Goal: Transaction & Acquisition: Purchase product/service

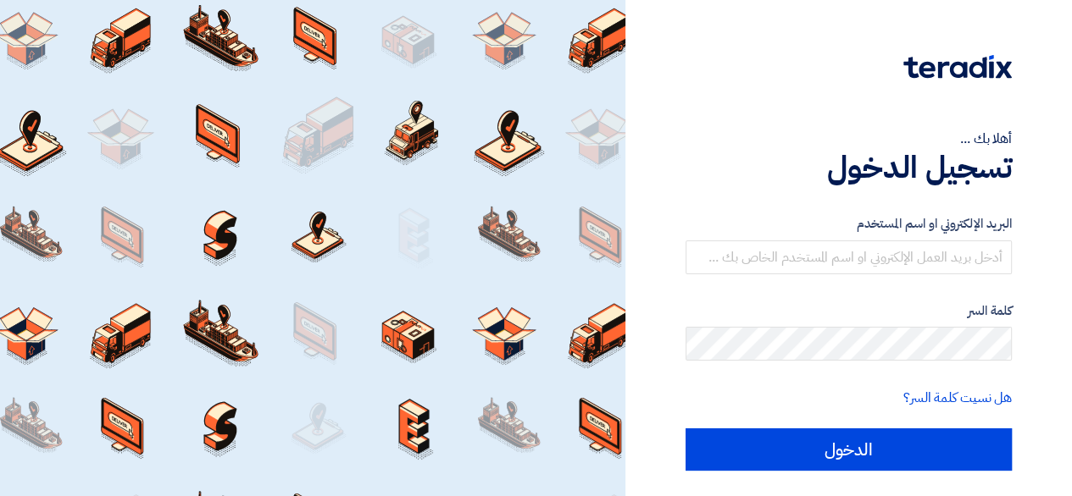
type input "[EMAIL_ADDRESS][DOMAIN_NAME]"
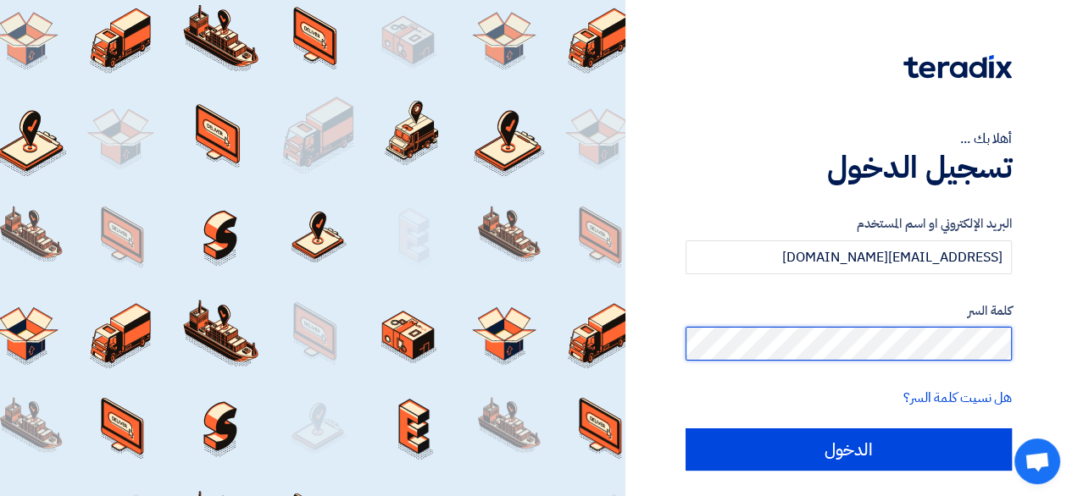
click at [685, 429] on input "الدخول" at bounding box center [848, 450] width 326 height 42
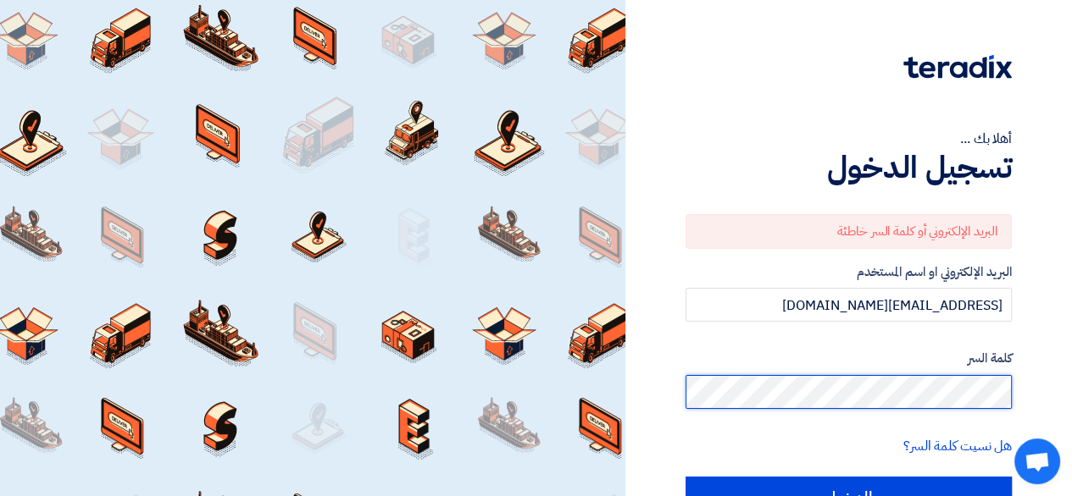
click at [685, 477] on input "الدخول" at bounding box center [848, 498] width 326 height 42
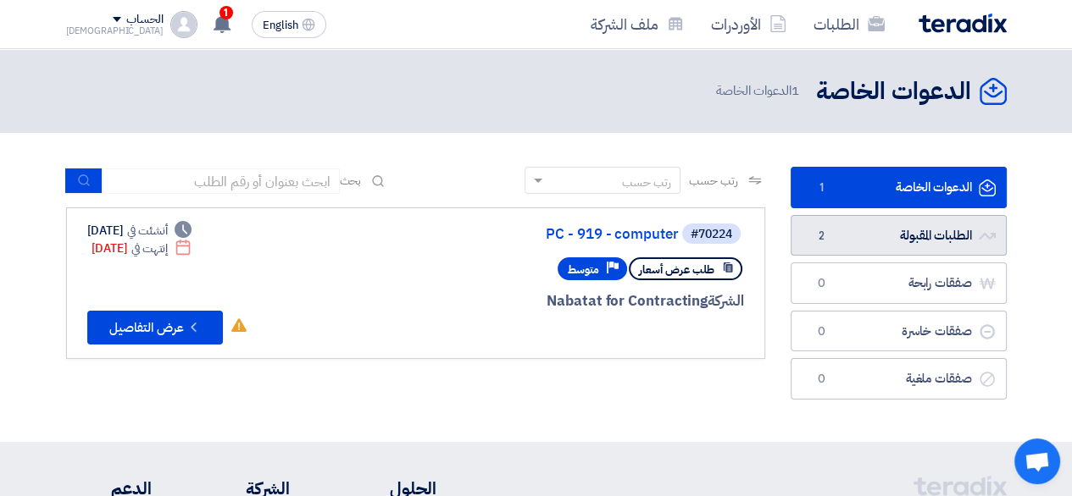
click at [966, 227] on link "الطلبات المقبولة الطلبات المقبولة 2" at bounding box center [898, 236] width 216 height 42
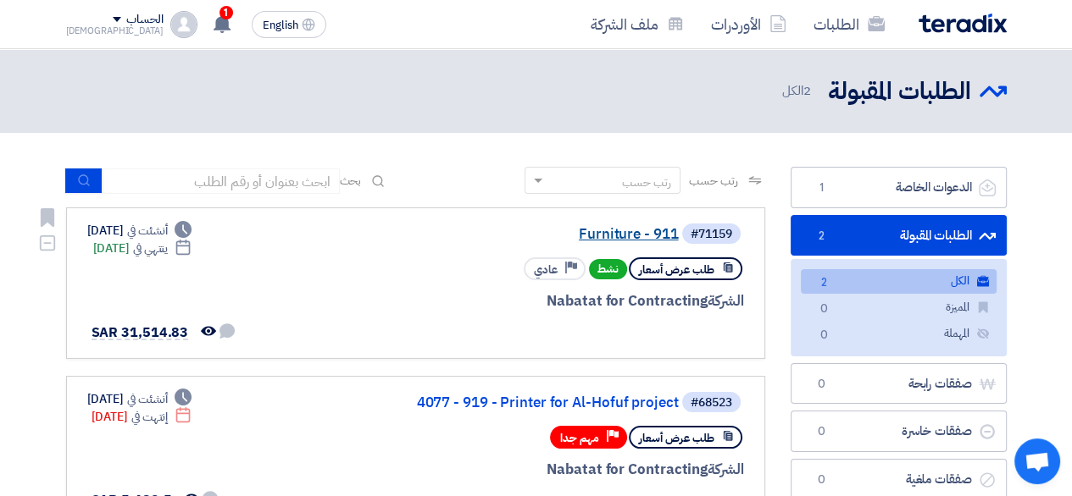
click at [607, 236] on link "Furniture - 911" at bounding box center [509, 234] width 339 height 15
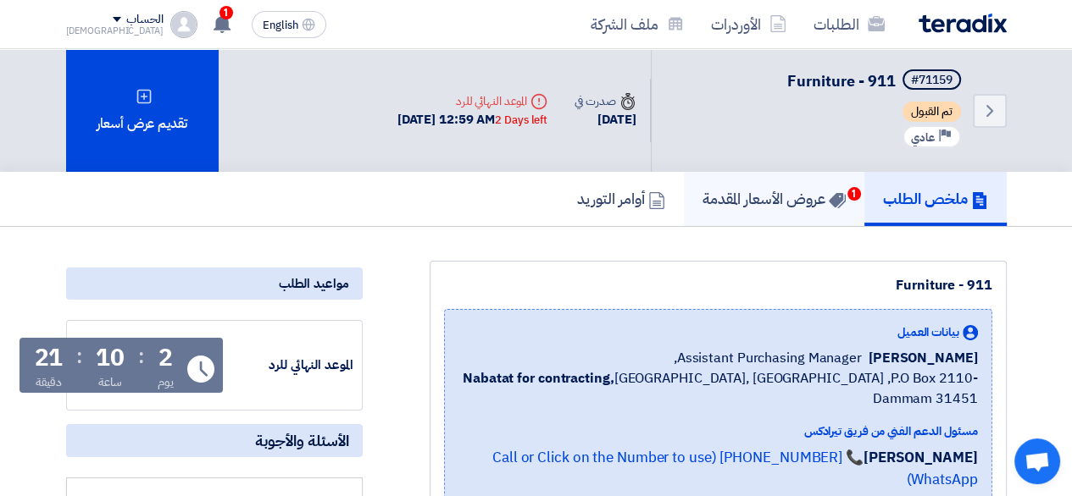
click at [762, 203] on h5 "عروض الأسعار المقدمة 1" at bounding box center [773, 198] width 143 height 19
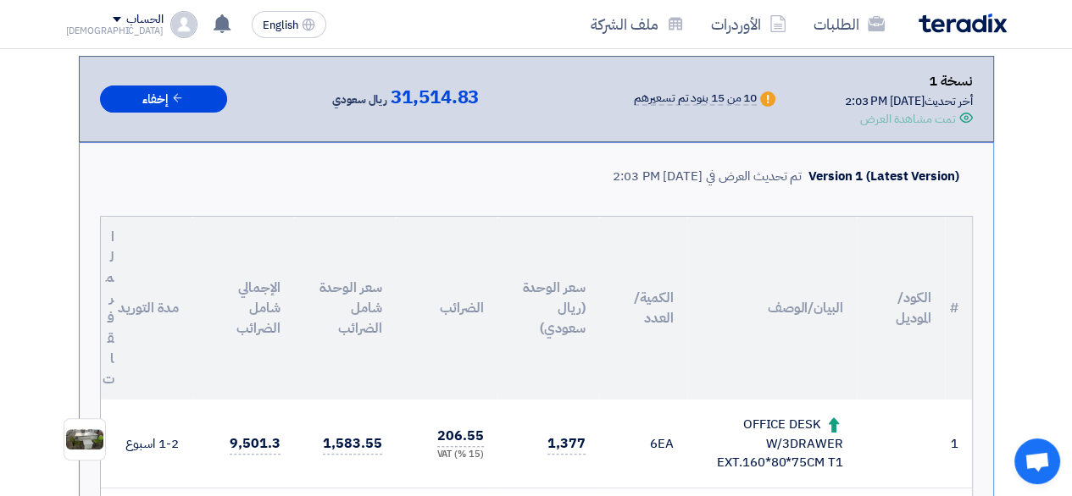
scroll to position [373, 0]
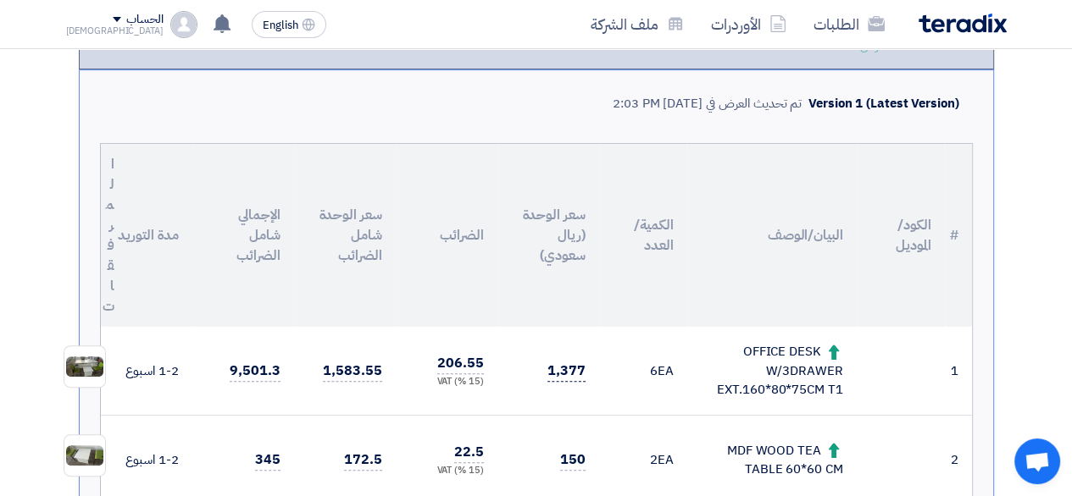
click at [566, 363] on span "1,377" at bounding box center [566, 371] width 38 height 21
click at [349, 390] on td "1,583.55" at bounding box center [345, 371] width 102 height 89
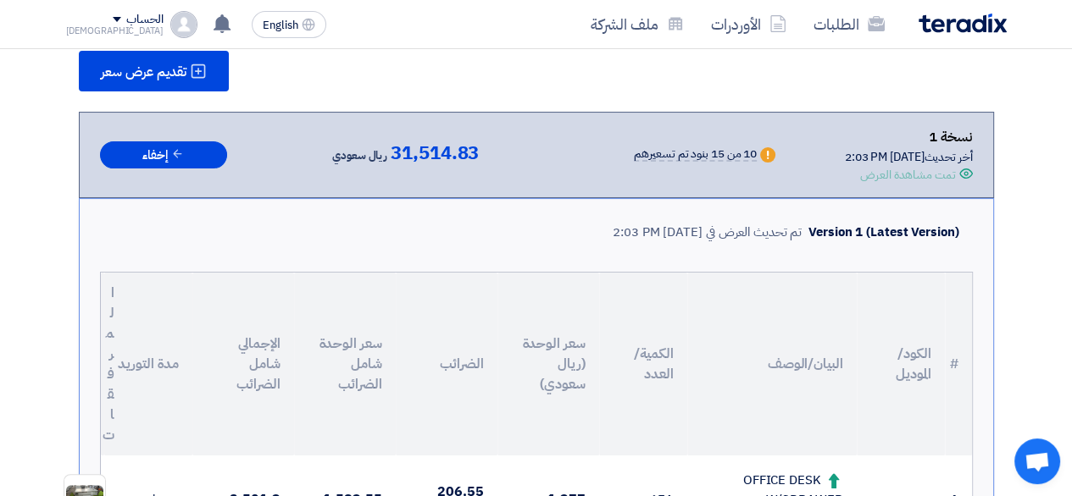
scroll to position [0, 0]
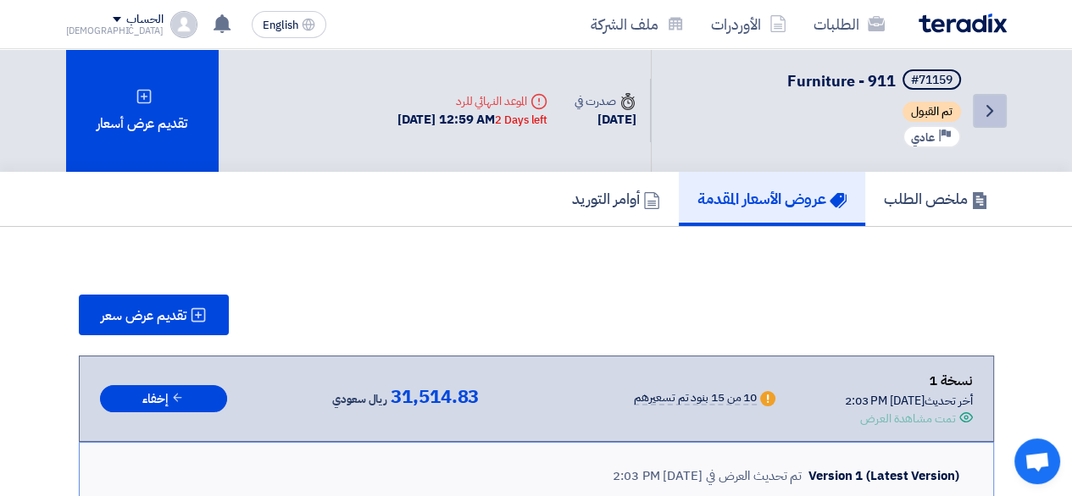
click at [996, 114] on icon "Back" at bounding box center [989, 111] width 20 height 20
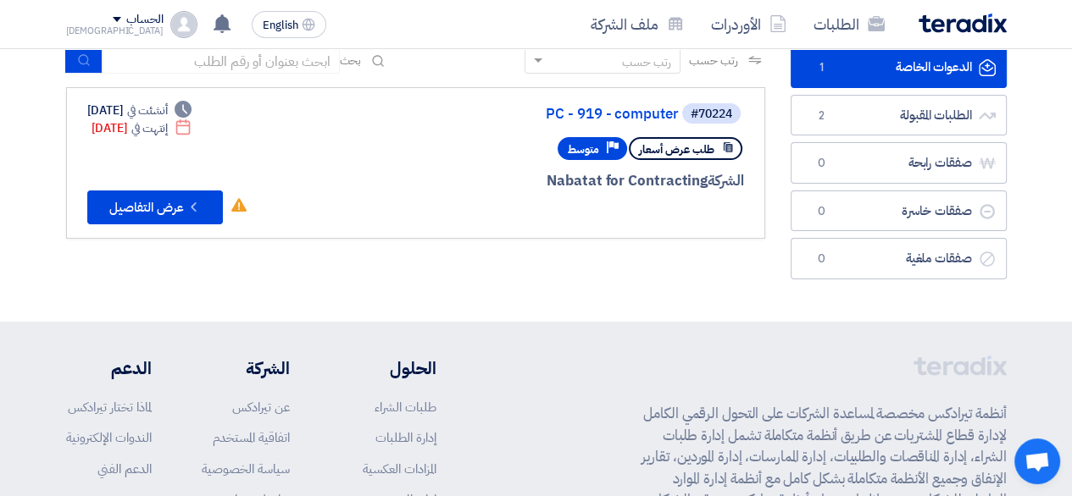
scroll to position [85, 0]
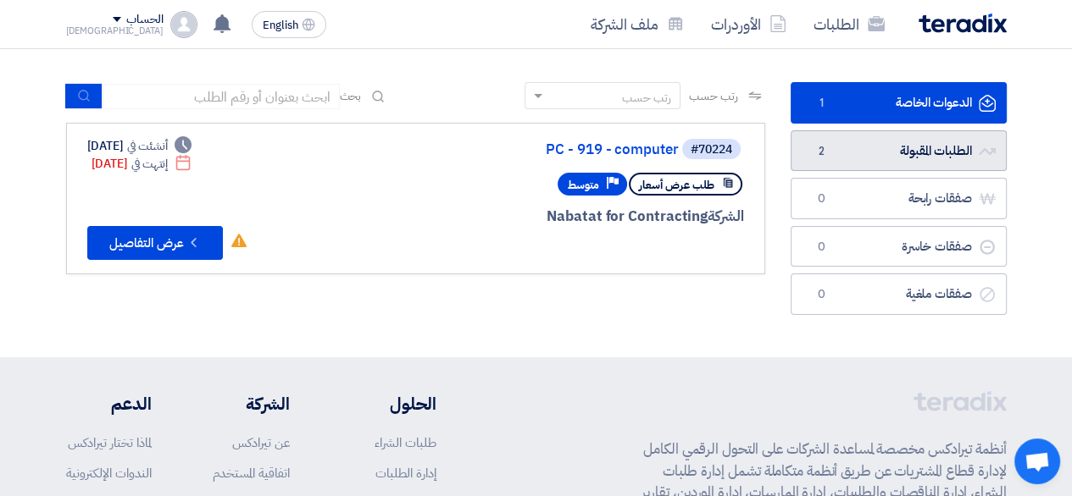
click at [918, 168] on link "الطلبات المقبولة الطلبات المقبولة 2" at bounding box center [898, 151] width 216 height 42
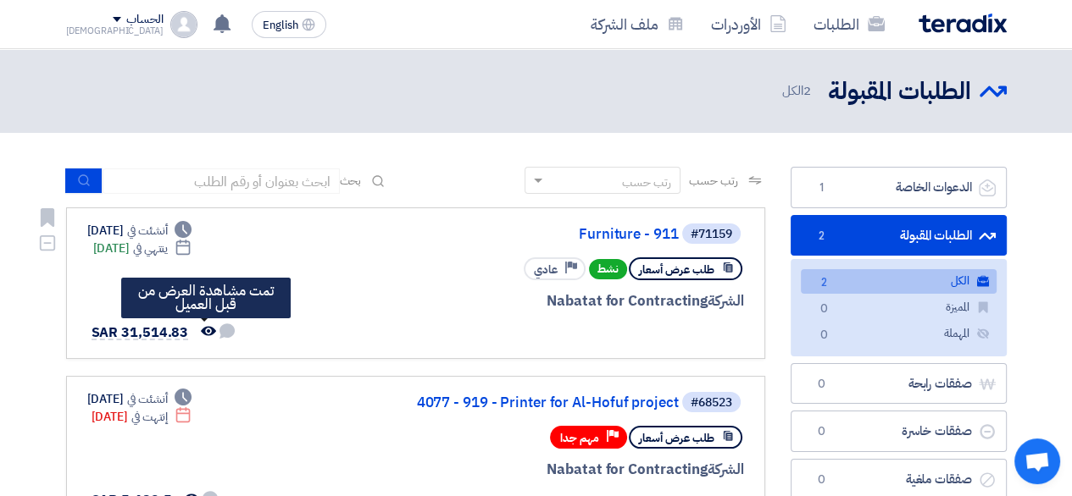
click at [207, 334] on icon "تمت مشاهدة العرض من قبل العميل" at bounding box center [208, 331] width 15 height 15
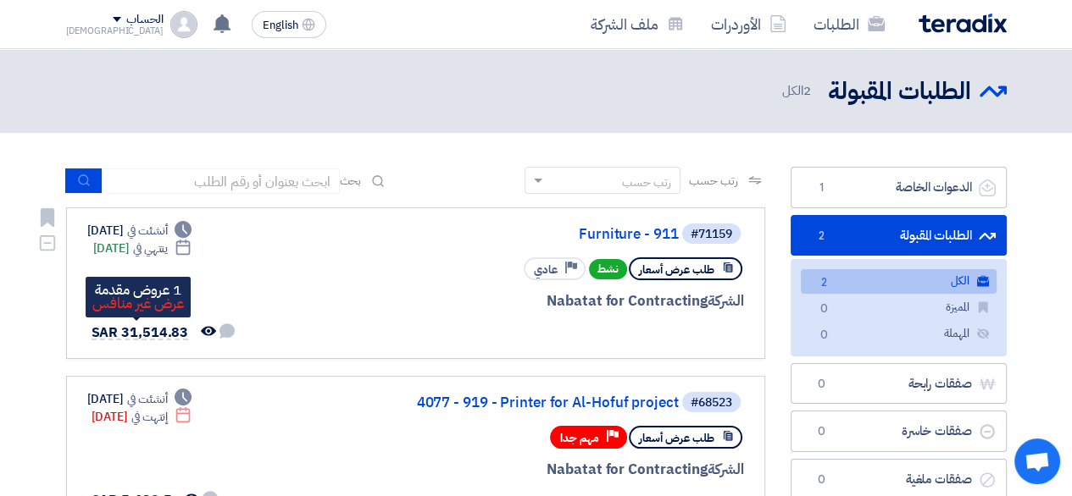
click at [169, 328] on span "SAR 31,514.83" at bounding box center [139, 333] width 97 height 20
click at [708, 295] on span "الشركة" at bounding box center [725, 301] width 36 height 21
click at [708, 274] on span "طلب عرض أسعار" at bounding box center [676, 270] width 75 height 16
click at [722, 265] on icon at bounding box center [728, 268] width 12 height 12
click at [989, 82] on icon "الطلبات المقبولة" at bounding box center [992, 91] width 27 height 27
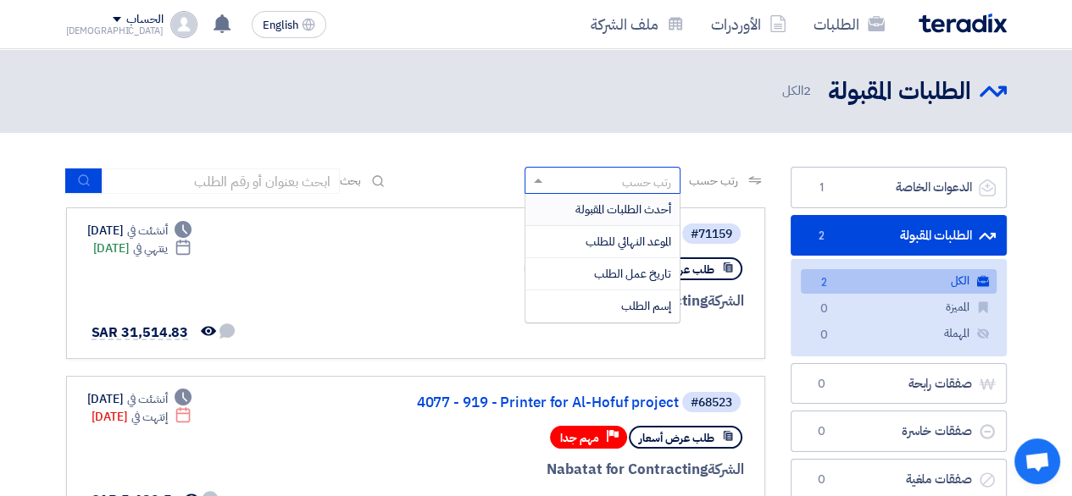
click at [546, 183] on div "رتب حسب" at bounding box center [612, 180] width 133 height 21
click at [590, 206] on span "أحدث الطلبات المقبولة" at bounding box center [623, 210] width 96 height 18
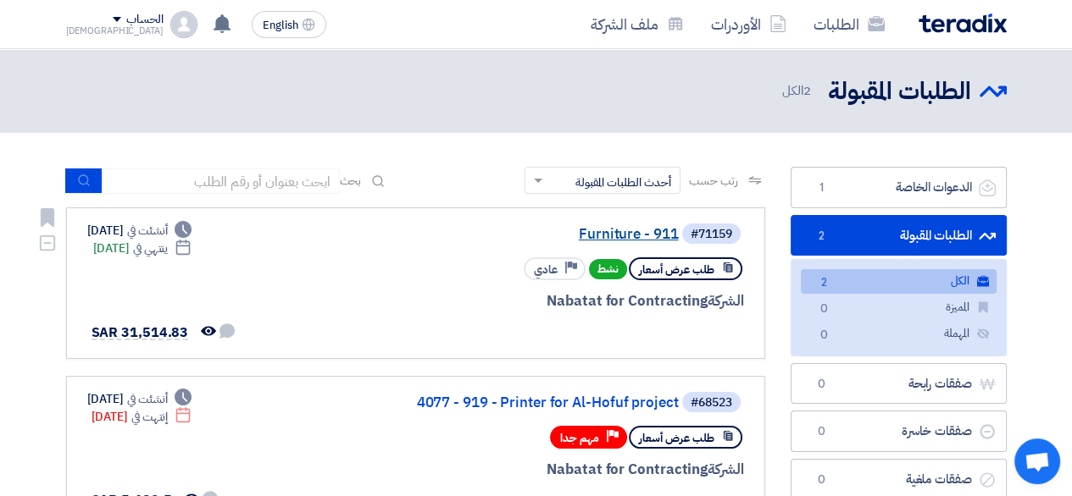
click at [664, 232] on link "Furniture - 911" at bounding box center [509, 234] width 339 height 15
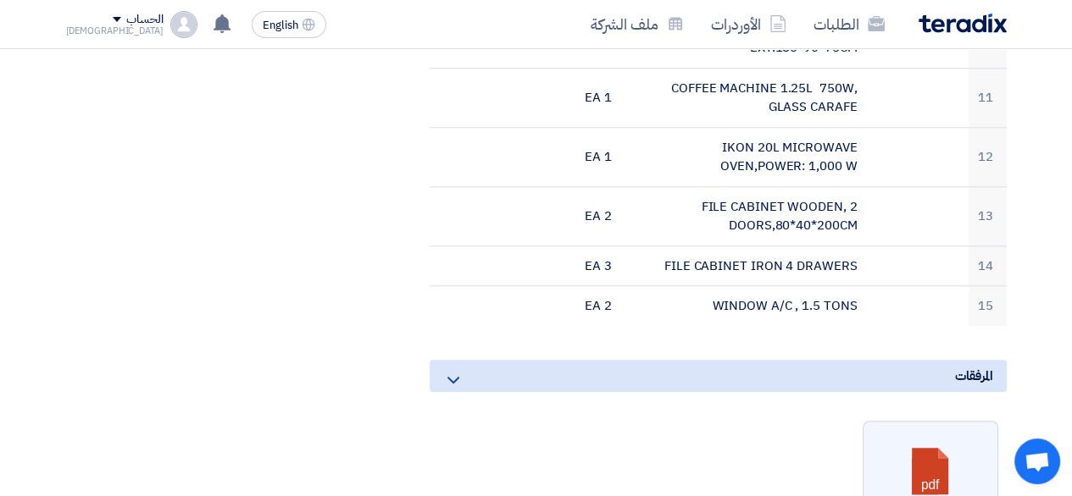
scroll to position [1114, 0]
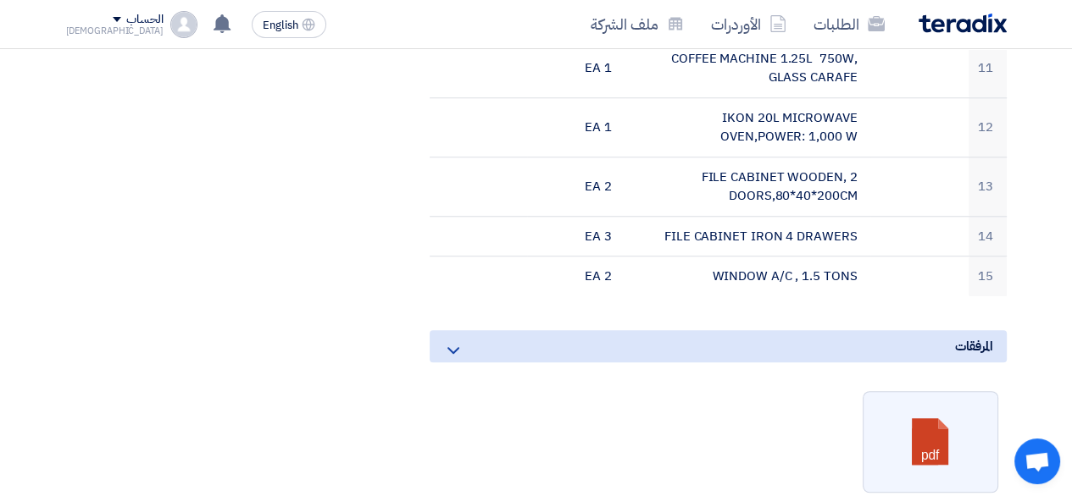
click at [447, 347] on use at bounding box center [453, 350] width 12 height 7
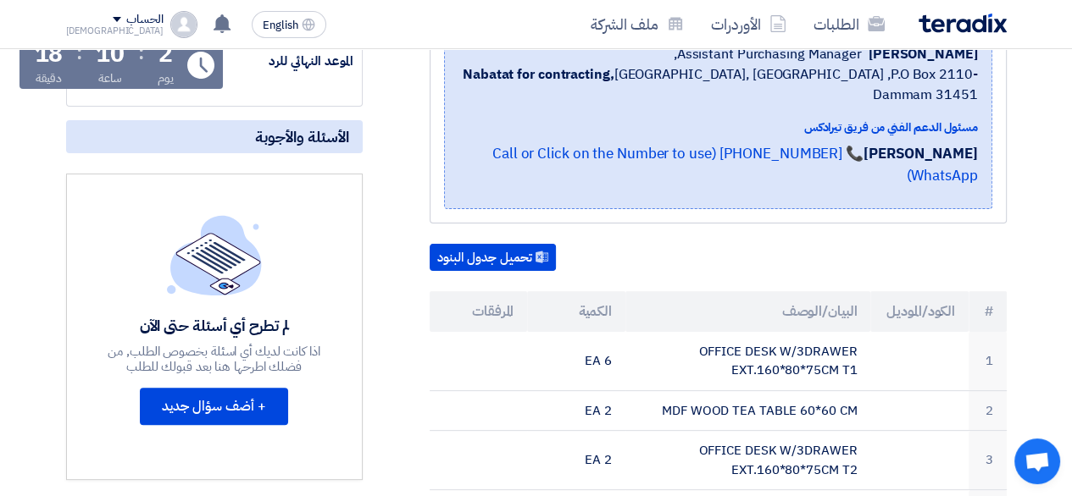
scroll to position [344, 0]
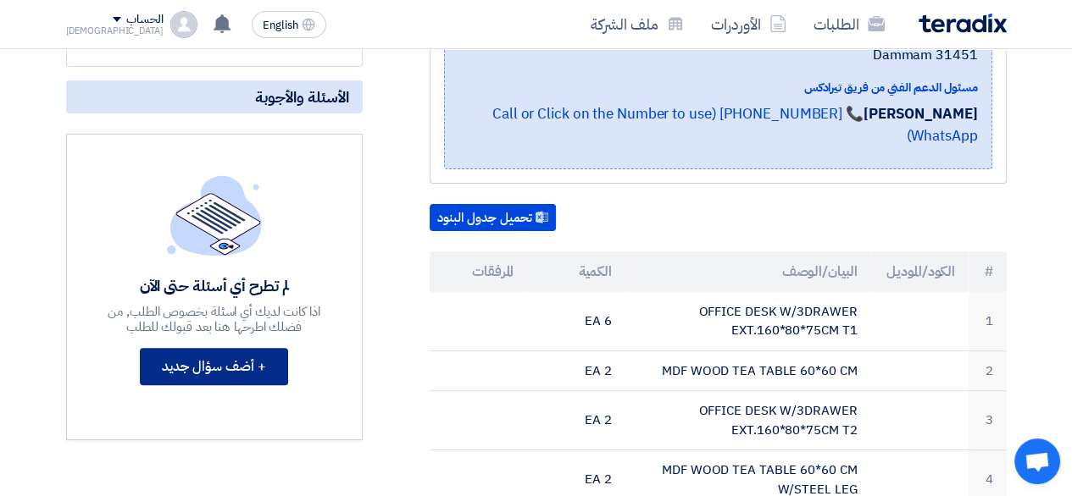
click at [216, 348] on button "+ أضف سؤال جديد" at bounding box center [214, 366] width 148 height 37
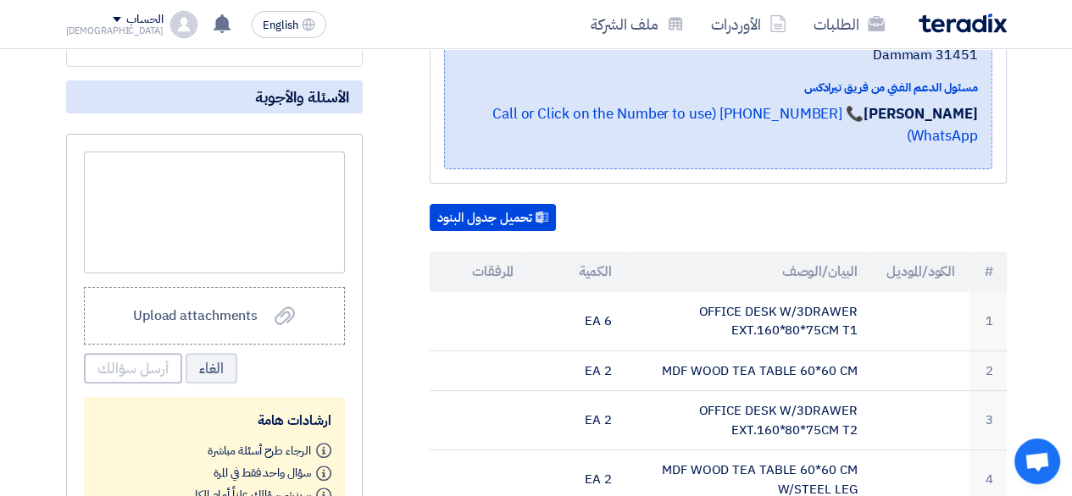
scroll to position [0, 0]
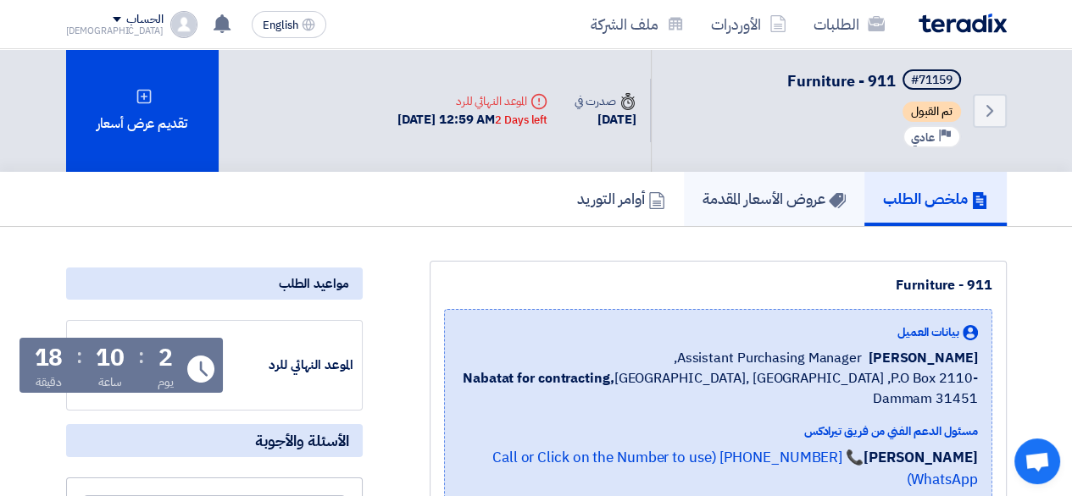
click at [776, 191] on h5 "عروض الأسعار المقدمة" at bounding box center [773, 198] width 143 height 19
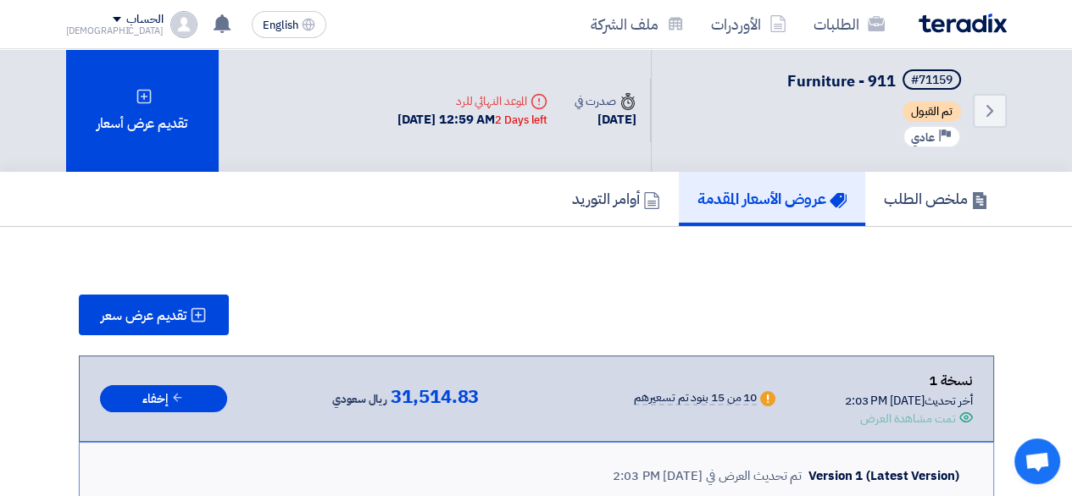
click at [760, 402] on icon "Warn" at bounding box center [767, 398] width 15 height 15
click at [673, 399] on div "10 من 15 بنود تم تسعيرهم" at bounding box center [695, 399] width 123 height 14
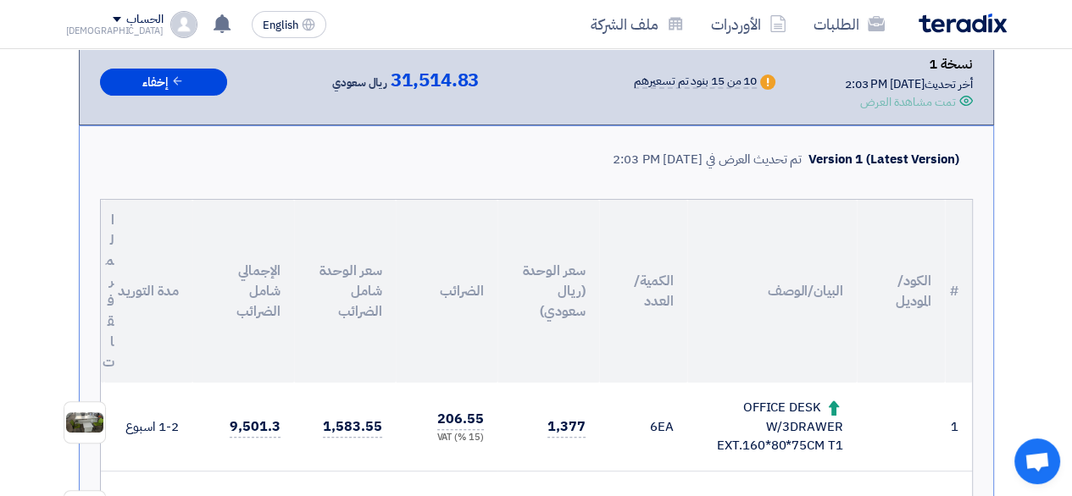
scroll to position [334, 0]
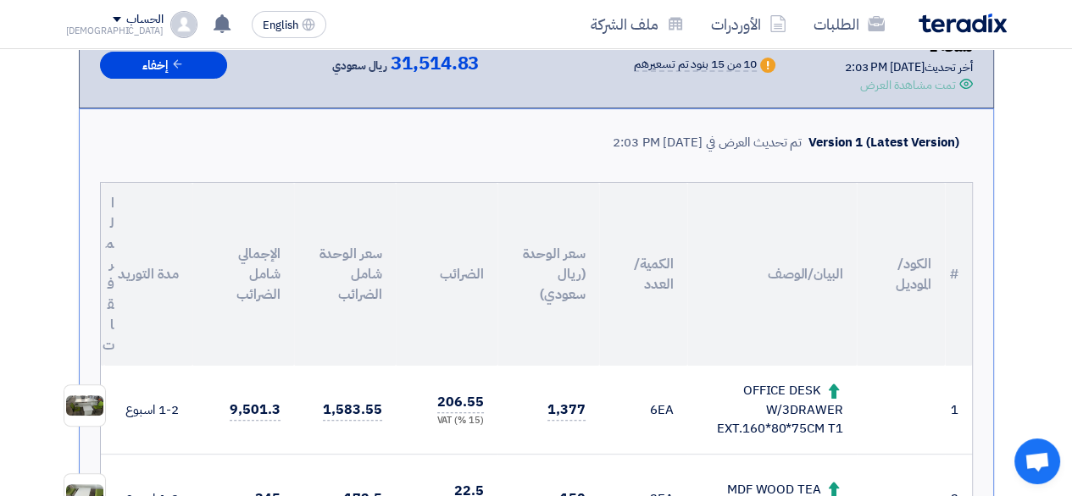
click at [864, 137] on div "Version 1 (Latest Version)" at bounding box center [883, 142] width 150 height 19
click at [817, 372] on td "OFFICE DESK W/3DRAWER EXT.160*80*75CM T1" at bounding box center [771, 410] width 169 height 89
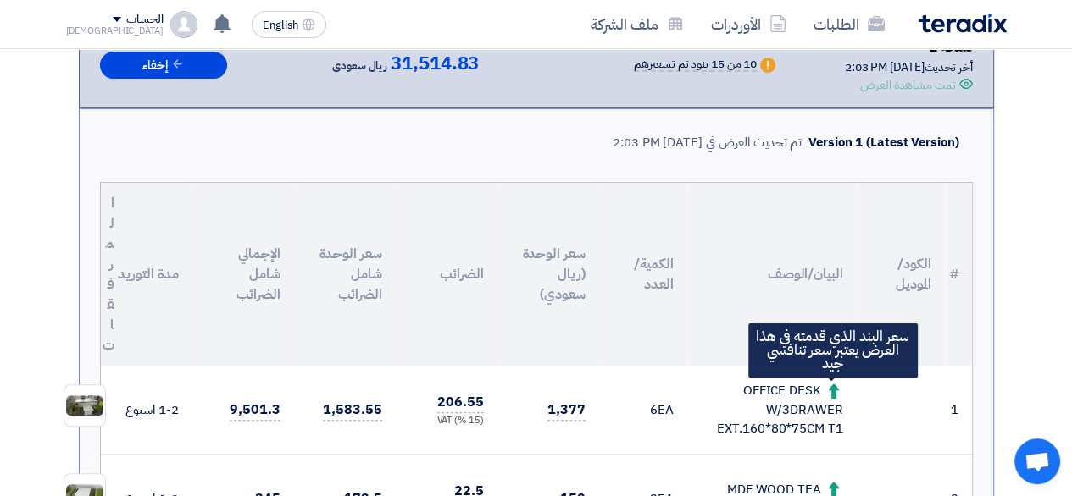
click at [832, 393] on use at bounding box center [833, 391] width 11 height 15
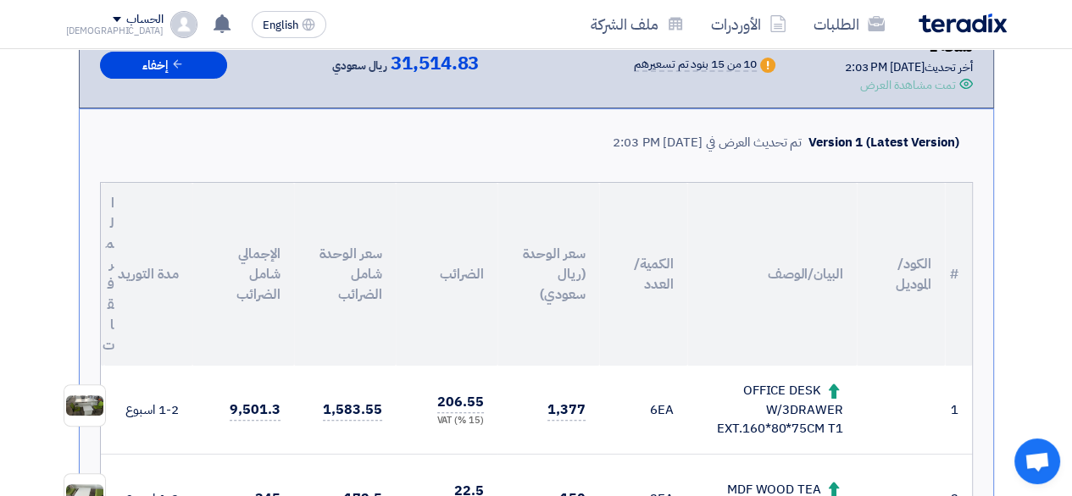
click at [750, 407] on div "OFFICE DESK W/3DRAWER EXT.160*80*75CM T1" at bounding box center [772, 410] width 142 height 58
click at [599, 411] on td "6 EA" at bounding box center [643, 410] width 88 height 89
drag, startPoint x: 504, startPoint y: 419, endPoint x: 532, endPoint y: 405, distance: 31.4
click at [504, 417] on td "1,377" at bounding box center [548, 410] width 102 height 89
click at [559, 400] on span "1,377" at bounding box center [566, 410] width 38 height 21
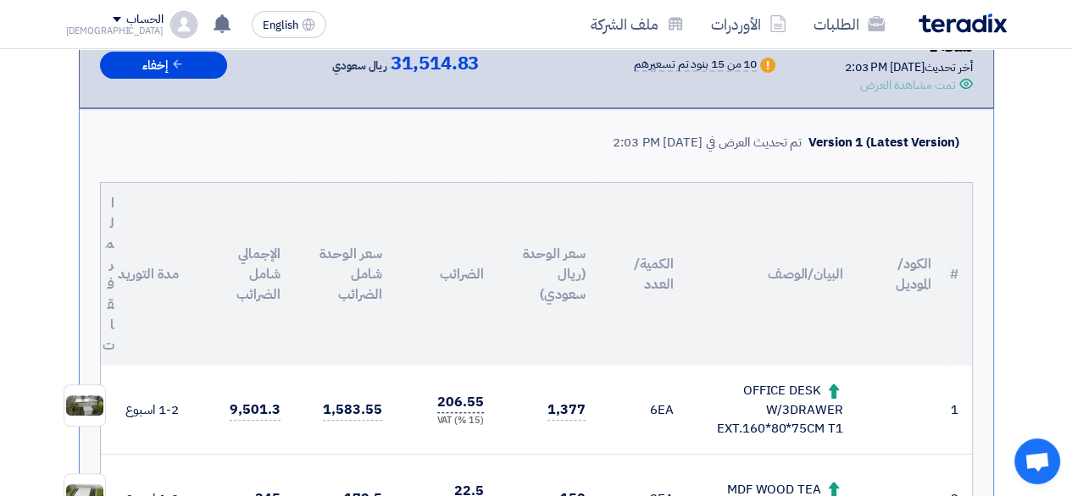
click at [465, 407] on span "206.55" at bounding box center [460, 402] width 46 height 21
click at [462, 431] on td "206.55 (15 %) VAT" at bounding box center [447, 410] width 102 height 89
click at [451, 423] on div "(15 %) VAT" at bounding box center [446, 421] width 75 height 14
click at [373, 391] on td "1,583.55" at bounding box center [345, 410] width 102 height 89
click at [338, 400] on span "1,583.55" at bounding box center [352, 410] width 58 height 21
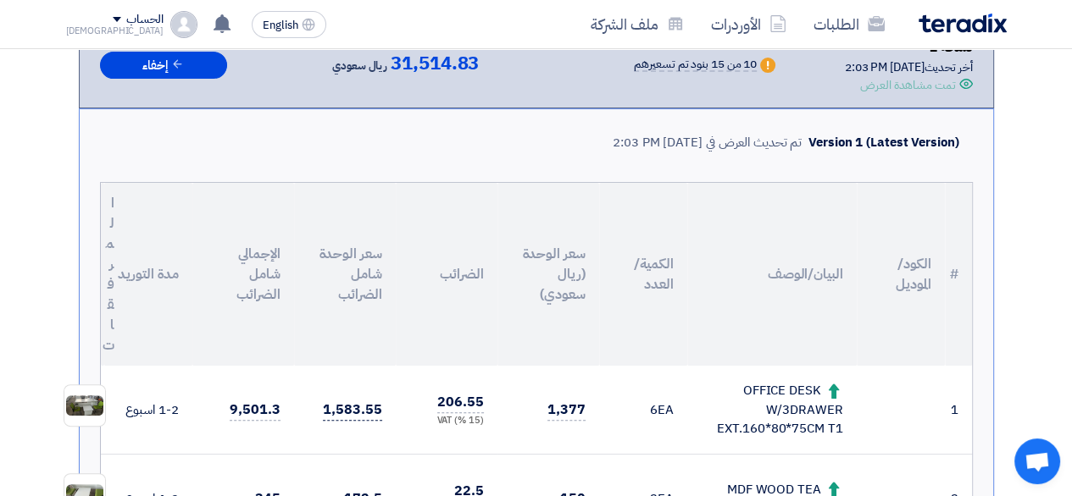
click at [349, 404] on span "1,583.55" at bounding box center [352, 410] width 58 height 21
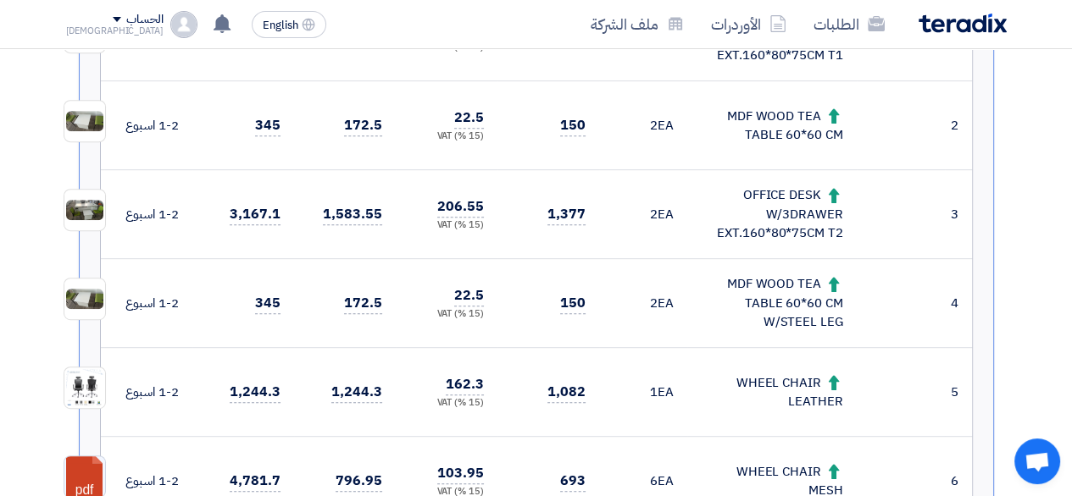
scroll to position [762, 0]
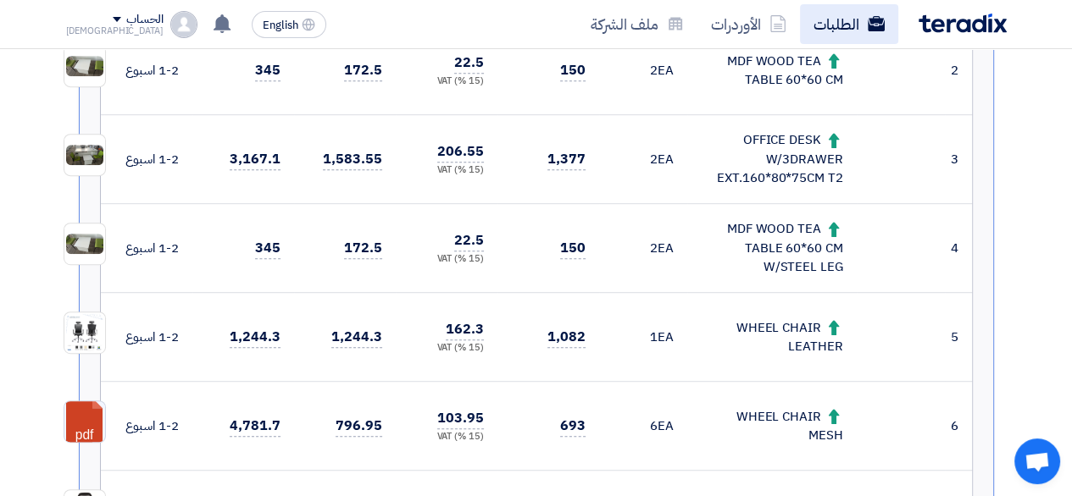
click at [884, 23] on use at bounding box center [875, 23] width 17 height 15
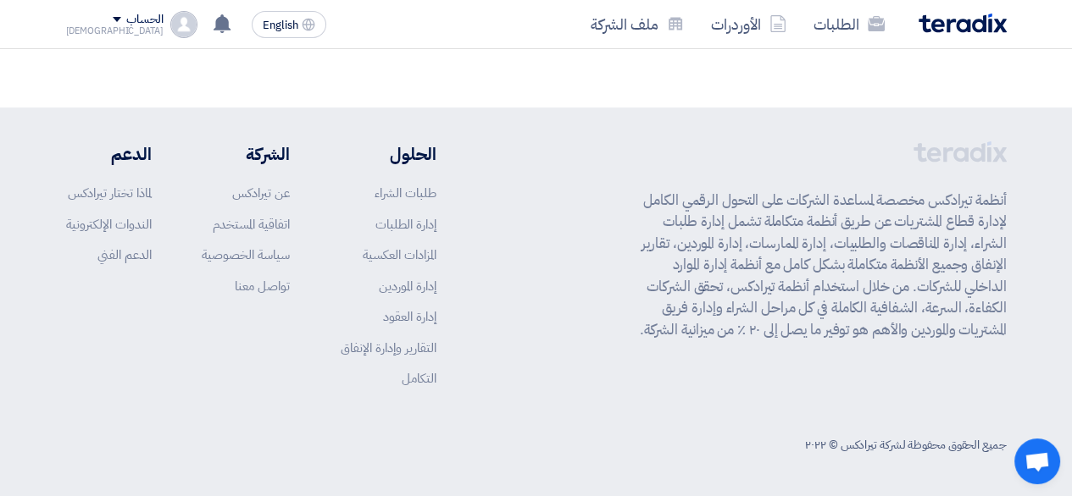
scroll to position [0, 0]
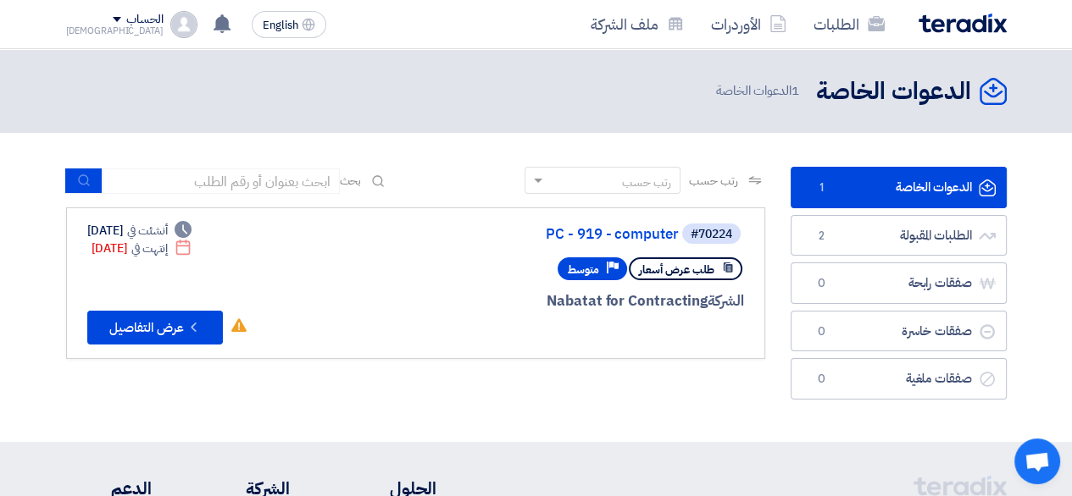
click at [854, 174] on link "الدعوات الخاصة الدعوات الخاصة 1" at bounding box center [898, 188] width 216 height 42
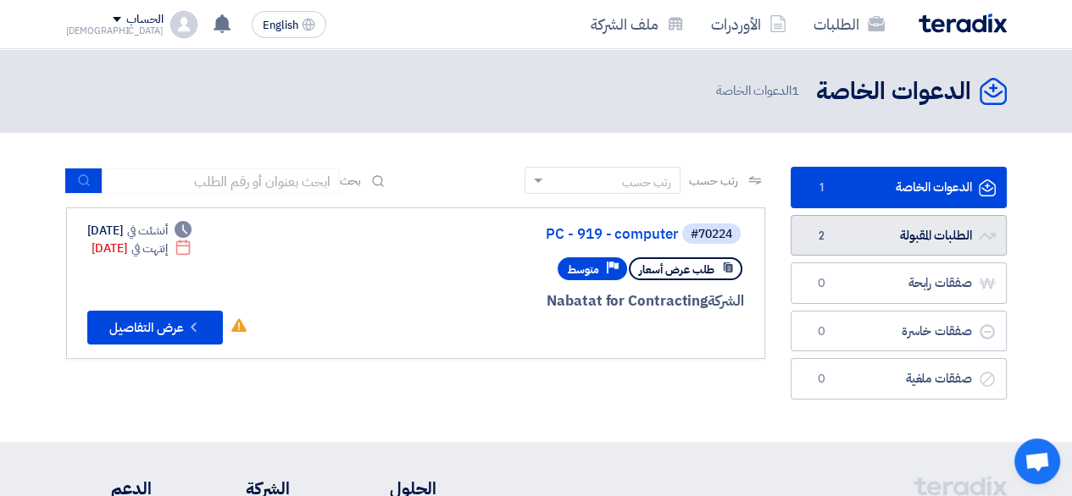
click at [954, 235] on link "الطلبات المقبولة الطلبات المقبولة 2" at bounding box center [898, 236] width 216 height 42
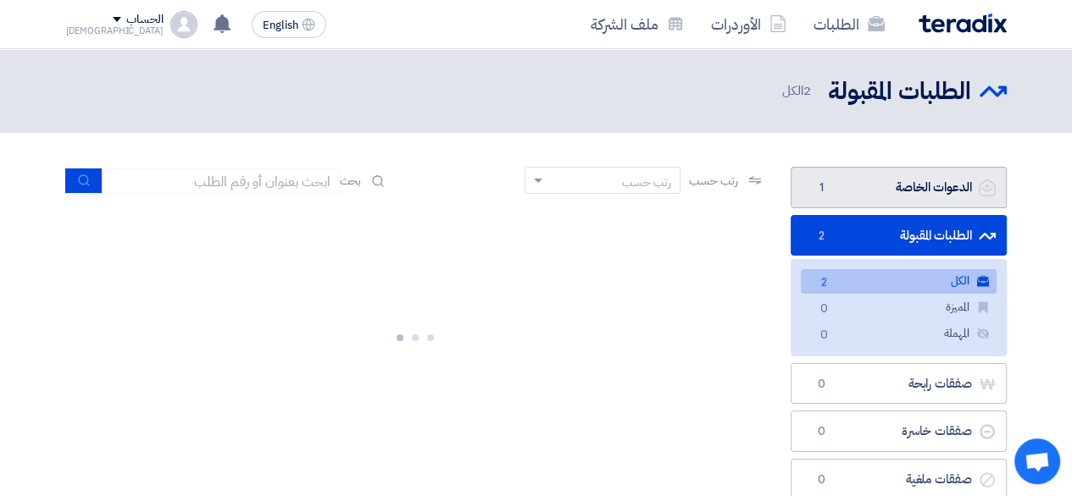
click at [895, 186] on link "الدعوات الخاصة الدعوات الخاصة 1" at bounding box center [898, 188] width 216 height 42
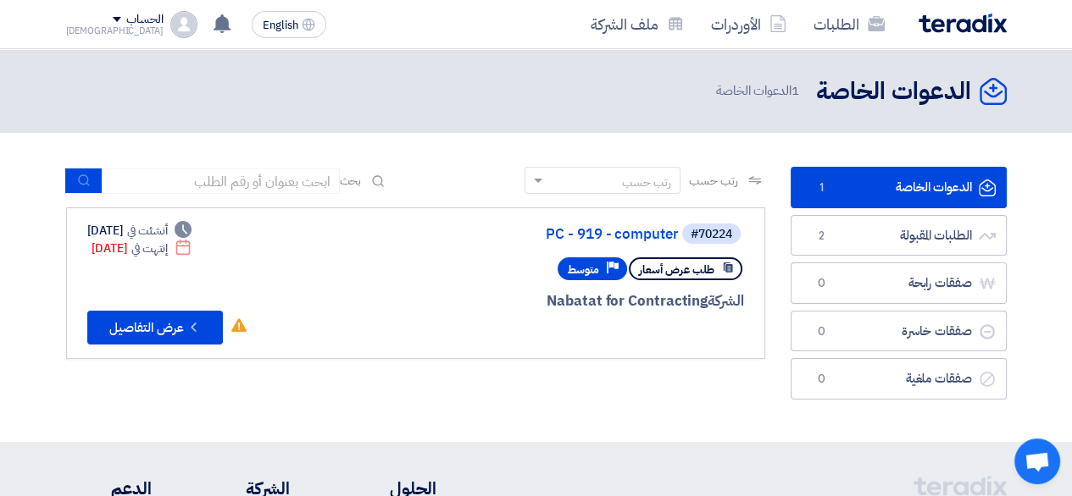
click at [954, 256] on ul "الدعوات الخاصة الدعوات الخاصة 1 الطلبات المقبولة الطلبات المقبولة 2 صفقات رابحة…" at bounding box center [898, 283] width 216 height 233
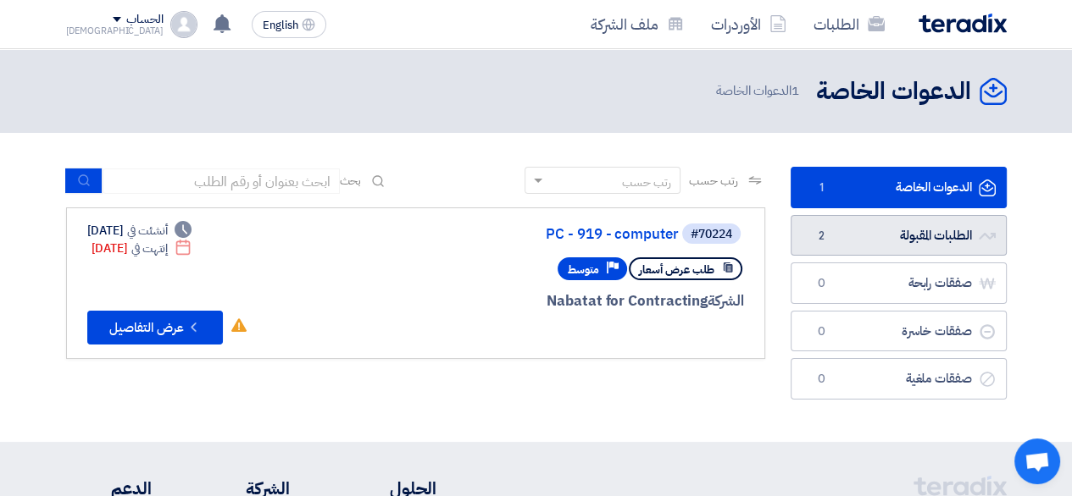
click at [949, 251] on link "الطلبات المقبولة الطلبات المقبولة 2" at bounding box center [898, 236] width 216 height 42
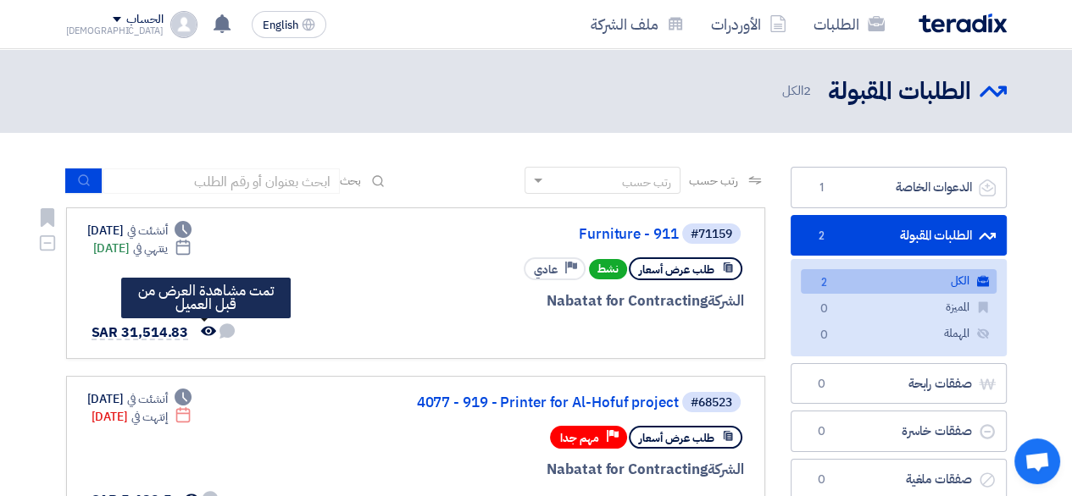
drag, startPoint x: 201, startPoint y: 336, endPoint x: 190, endPoint y: 331, distance: 12.1
click at [192, 336] on div "لم تتم أي محادثة بينك وبين العميل تمت مشاهدة العرض من قبل العميل تمت مشاهدة الع…" at bounding box center [162, 334] width 150 height 22
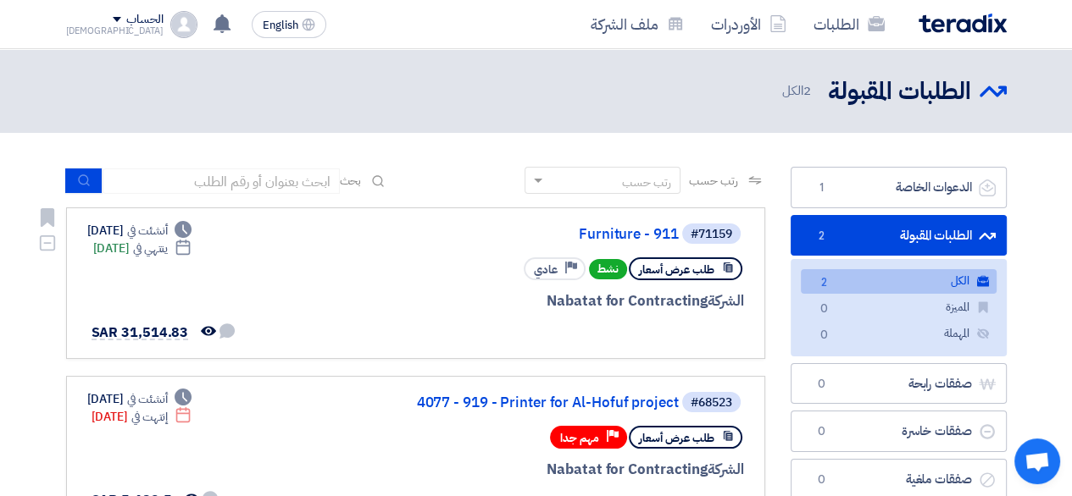
click at [702, 265] on span "طلب عرض أسعار" at bounding box center [676, 270] width 75 height 16
click at [628, 266] on div "طلب عرض أسعار نشط Priority عادي" at bounding box center [634, 269] width 220 height 30
click at [604, 269] on span "نشط" at bounding box center [608, 269] width 38 height 20
click at [618, 301] on div "الشركة Nabatat for Contracting" at bounding box center [539, 302] width 407 height 22
click at [669, 248] on div "#71159 Furniture - 911 طلب عرض أسعار نشط Priority عادي الشركة Nabatat for Contr…" at bounding box center [539, 283] width 407 height 123
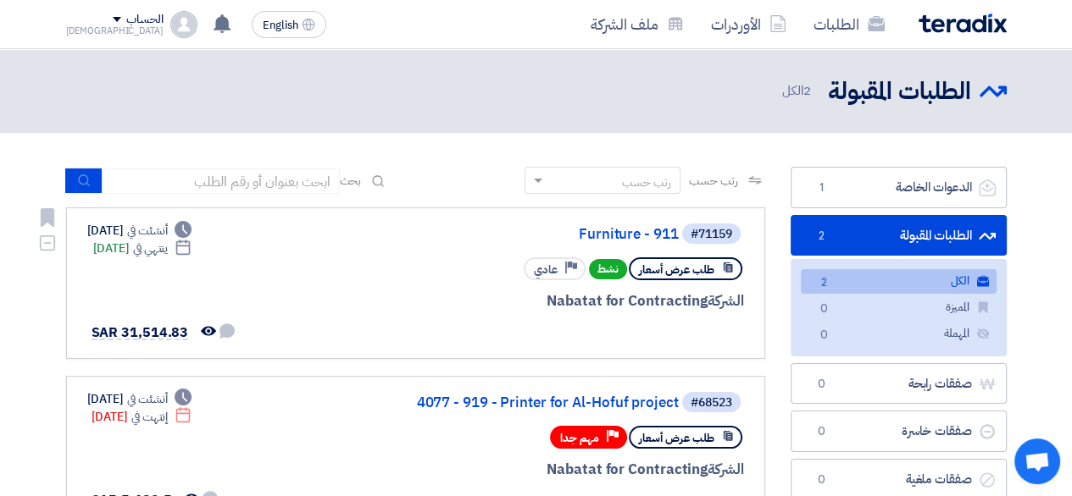
click at [139, 242] on div "Deadline ينتهي في Aug 31, 2025" at bounding box center [142, 249] width 99 height 18
click at [622, 235] on link "Furniture - 911" at bounding box center [509, 234] width 339 height 15
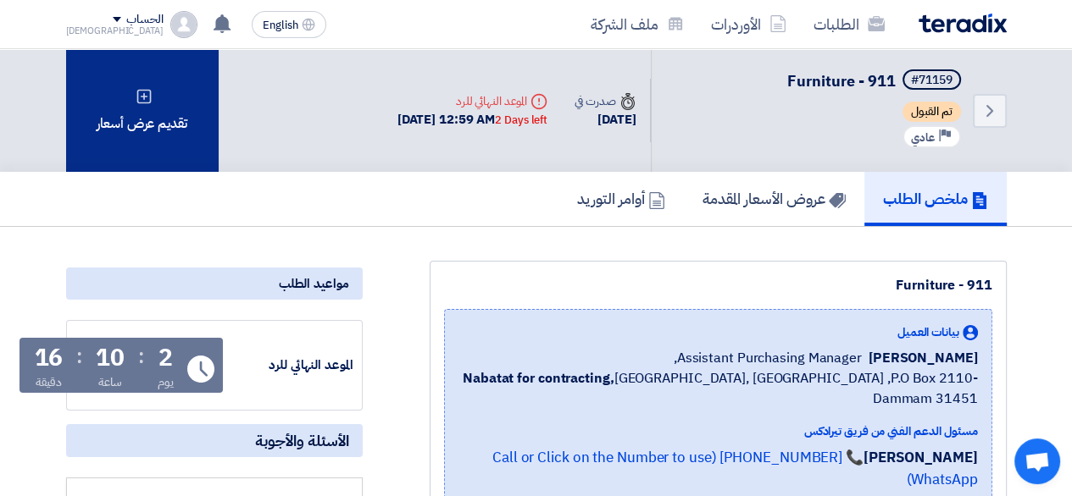
click at [163, 130] on div "تقديم عرض أسعار" at bounding box center [142, 110] width 152 height 123
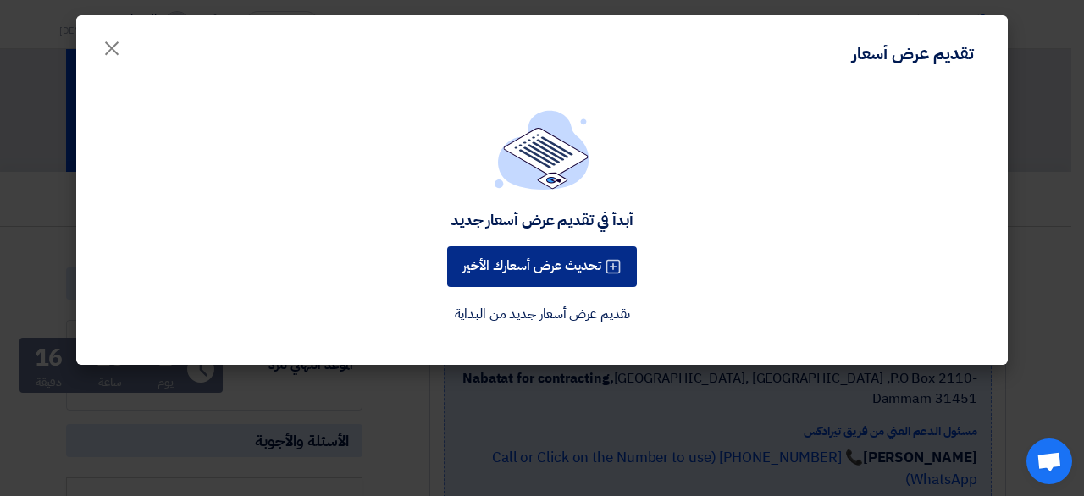
click at [556, 266] on button "تحديث عرض أسعارك الأخير" at bounding box center [542, 267] width 190 height 41
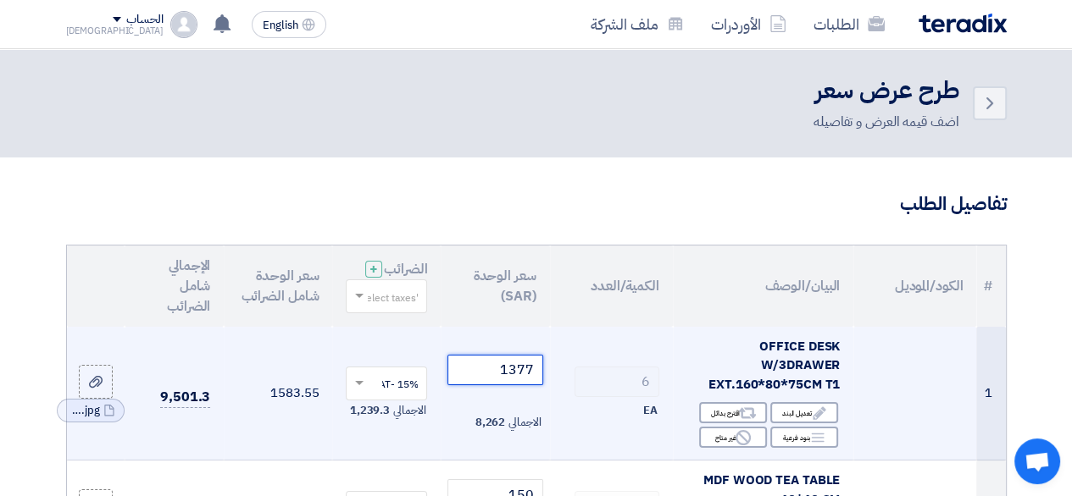
click at [518, 379] on input "1377" at bounding box center [494, 370] width 95 height 30
drag, startPoint x: 518, startPoint y: 379, endPoint x: 535, endPoint y: 387, distance: 18.9
click at [535, 385] on input "1377" at bounding box center [494, 370] width 95 height 30
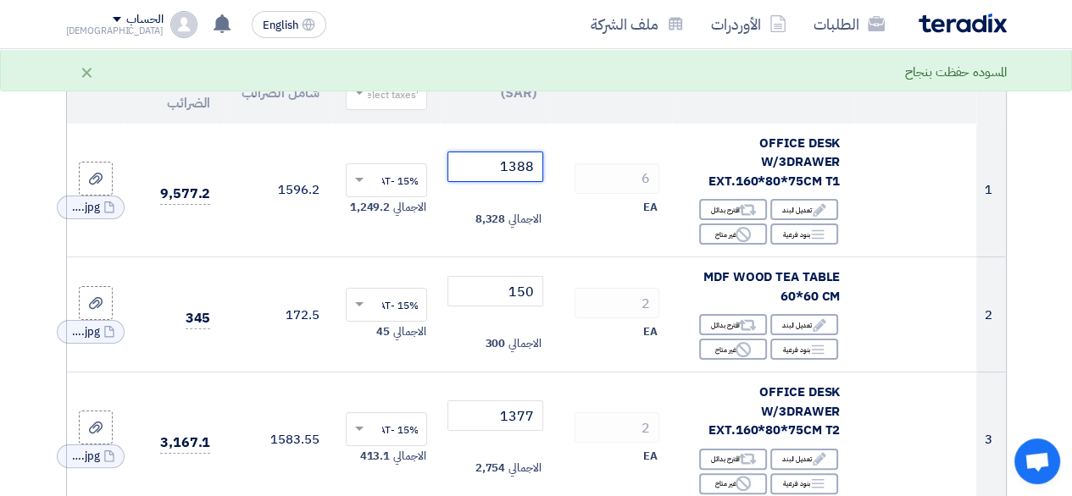
scroll to position [237, 0]
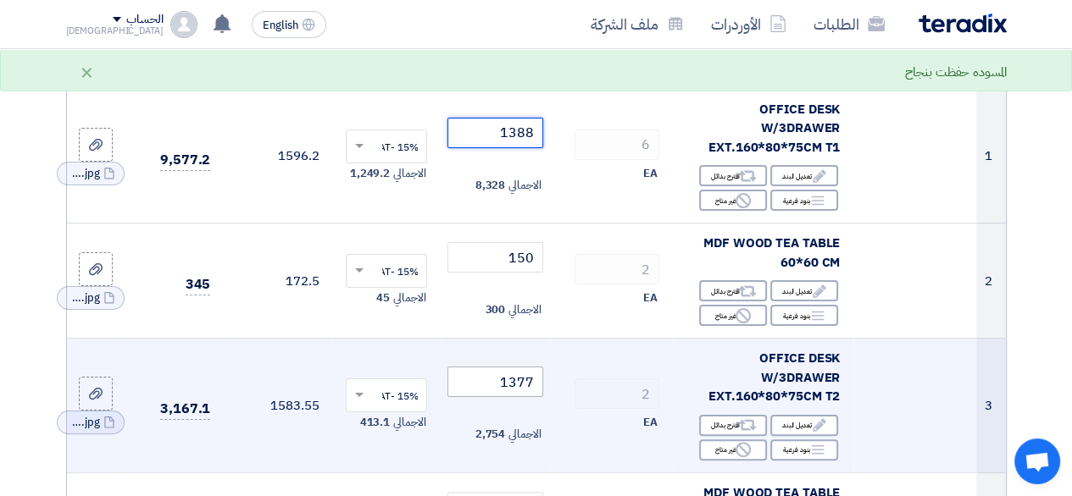
type input "1388"
drag, startPoint x: 514, startPoint y: 393, endPoint x: 532, endPoint y: 399, distance: 18.8
click at [532, 397] on input "1377" at bounding box center [494, 382] width 95 height 30
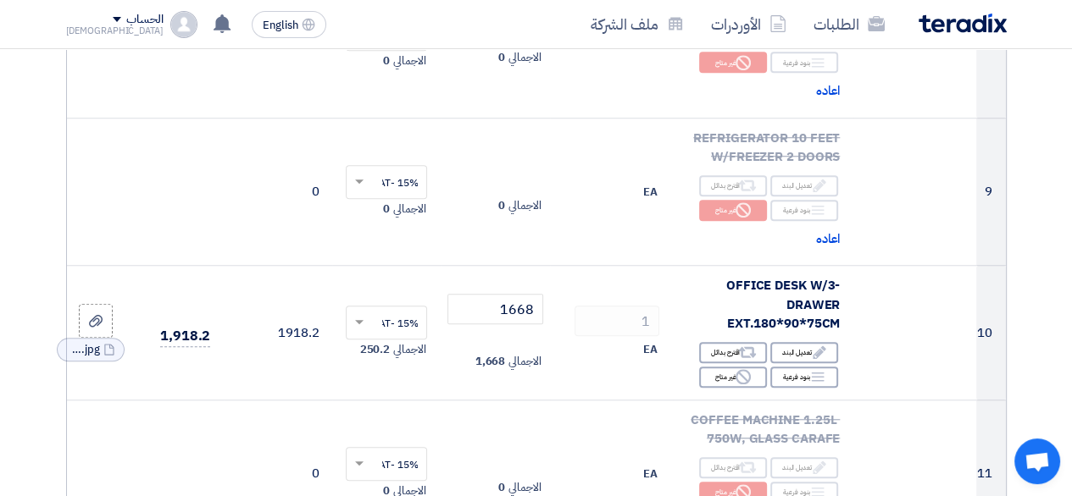
scroll to position [1152, 0]
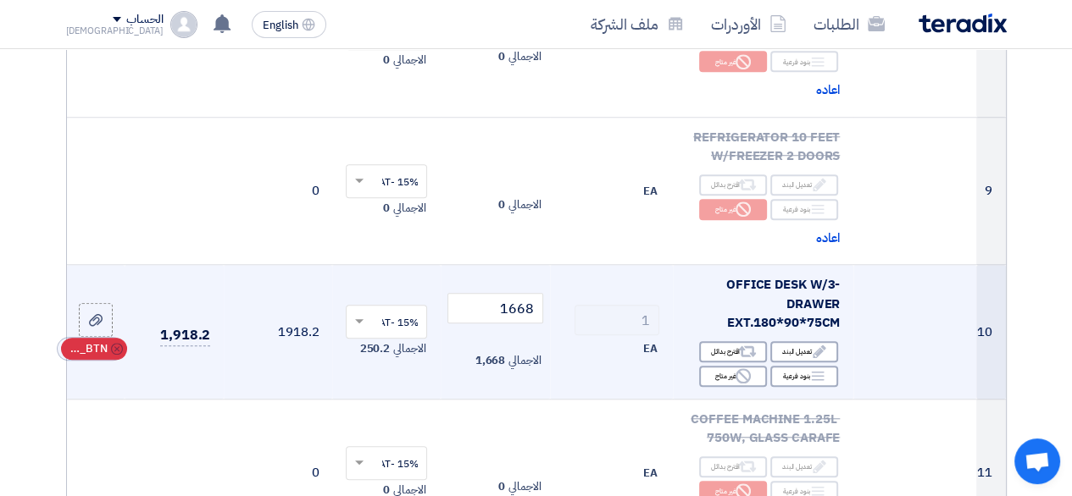
type input "1388"
click at [115, 355] on icon "Cancel" at bounding box center [117, 349] width 12 height 12
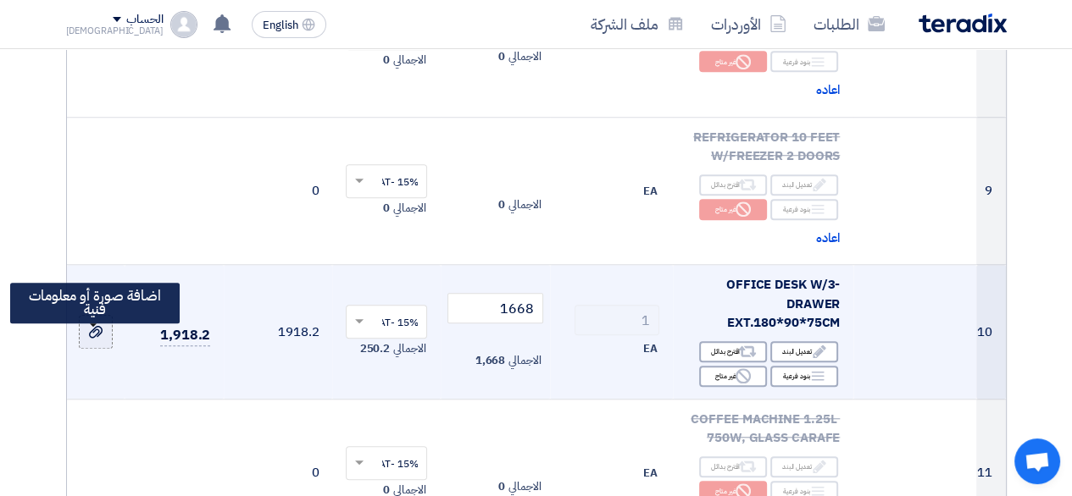
click at [82, 340] on label at bounding box center [96, 332] width 34 height 34
click at [0, 0] on input "file" at bounding box center [0, 0] width 0 height 0
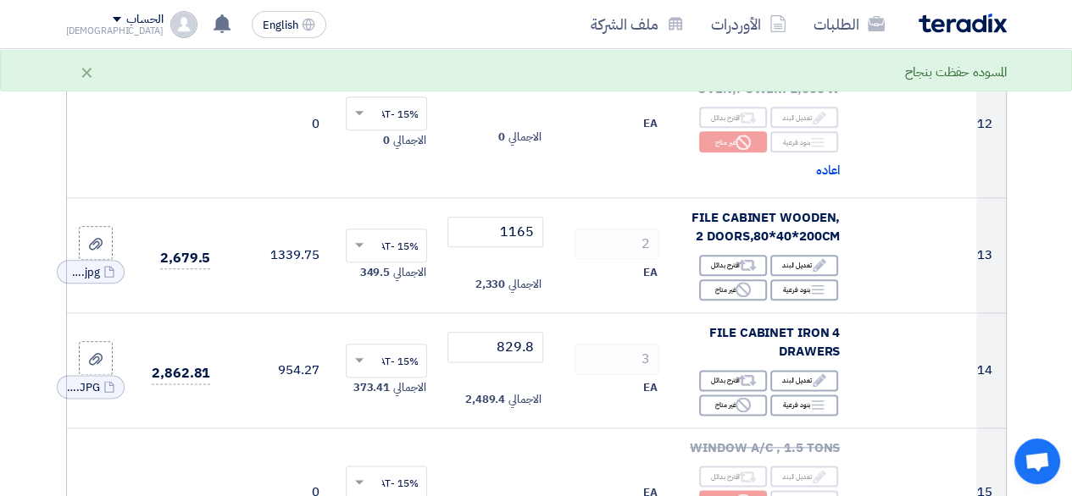
scroll to position [1669, 0]
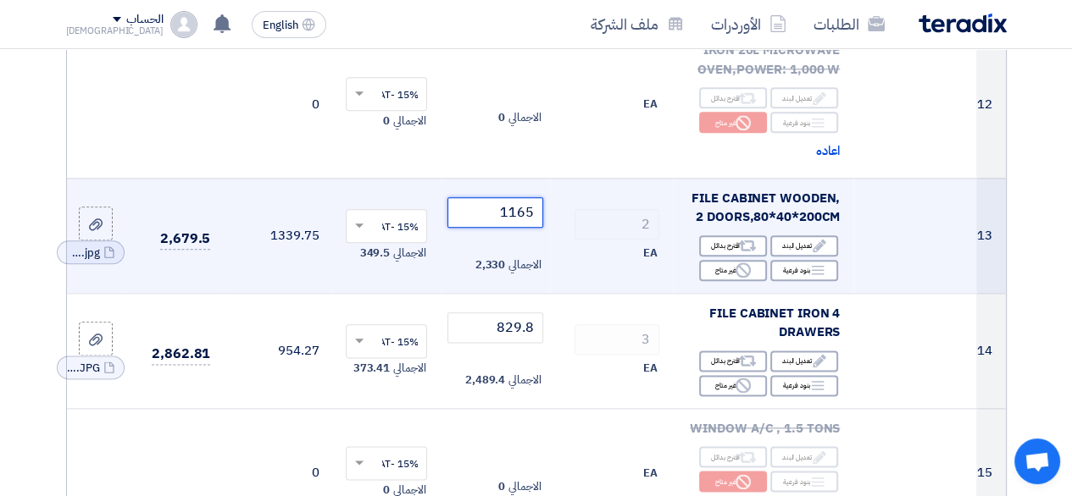
click at [522, 228] on input "1165" at bounding box center [494, 212] width 95 height 30
type input "991"
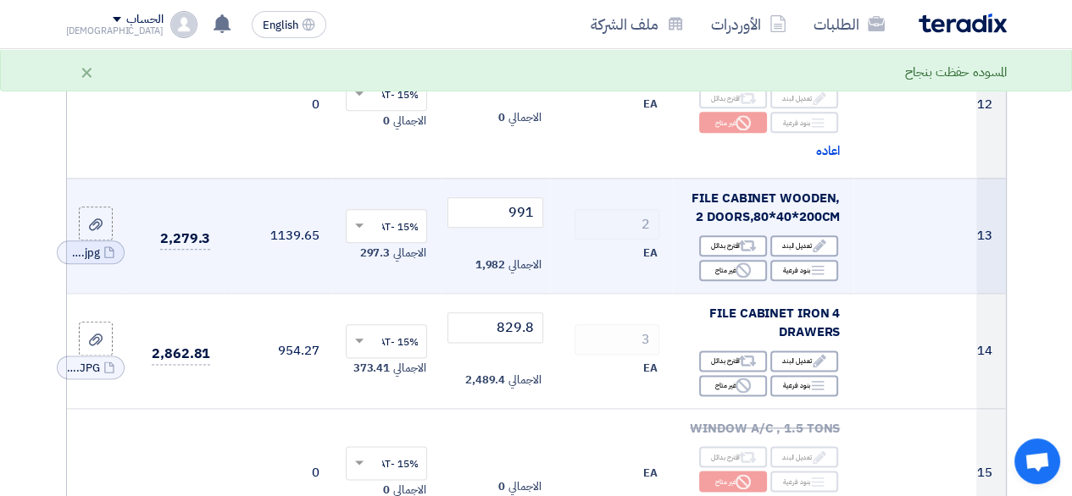
click at [535, 274] on span "الاجمالي" at bounding box center [524, 265] width 32 height 17
click at [566, 263] on div "EA" at bounding box center [611, 253] width 96 height 20
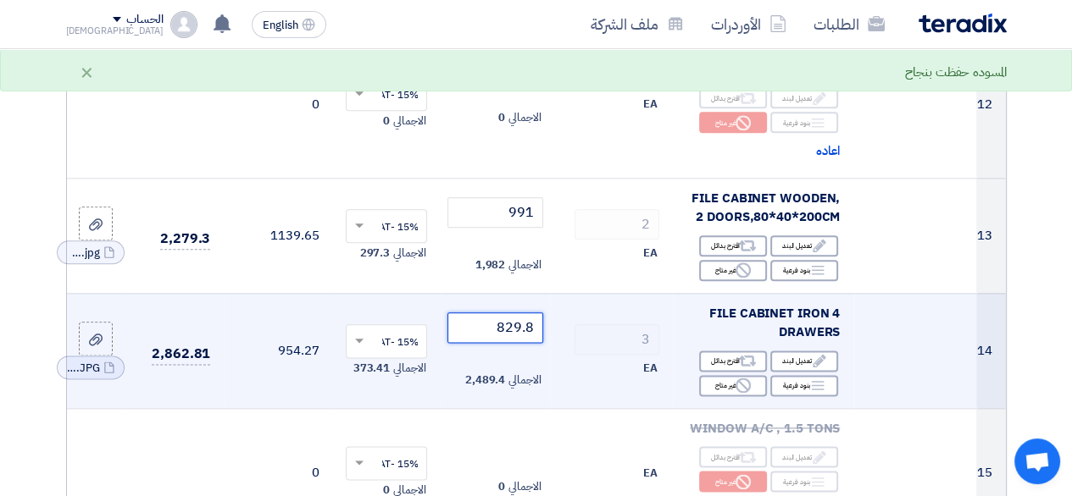
click at [524, 335] on input "829.8" at bounding box center [494, 328] width 95 height 30
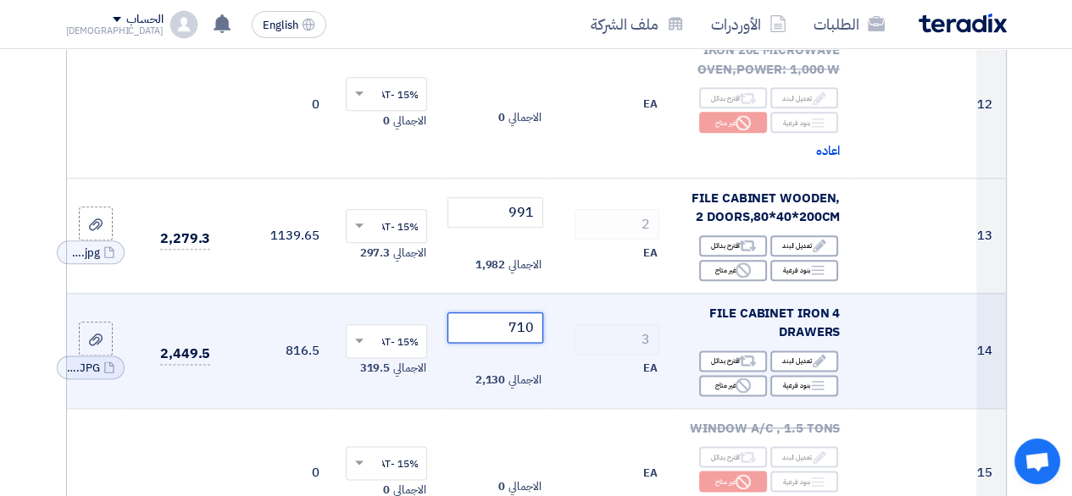
type input "710"
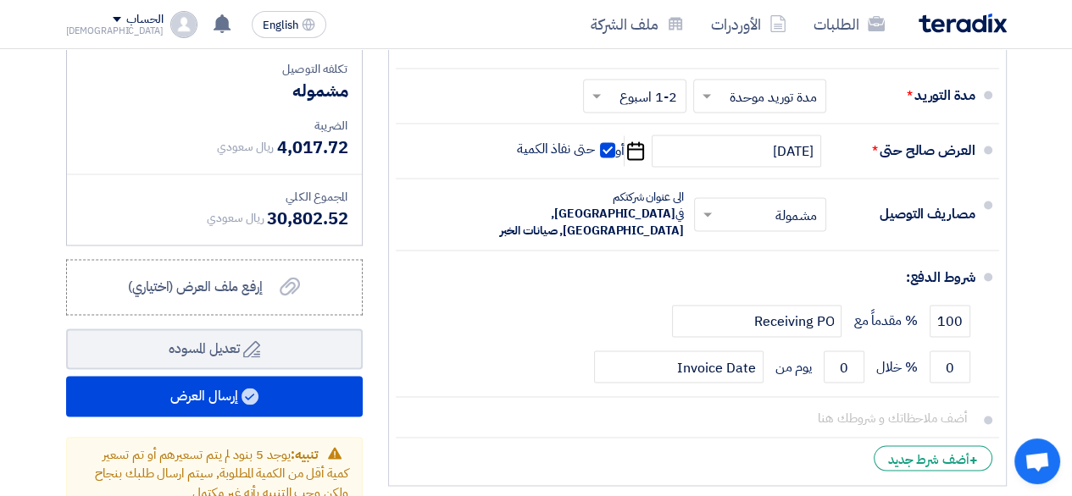
scroll to position [2376, 0]
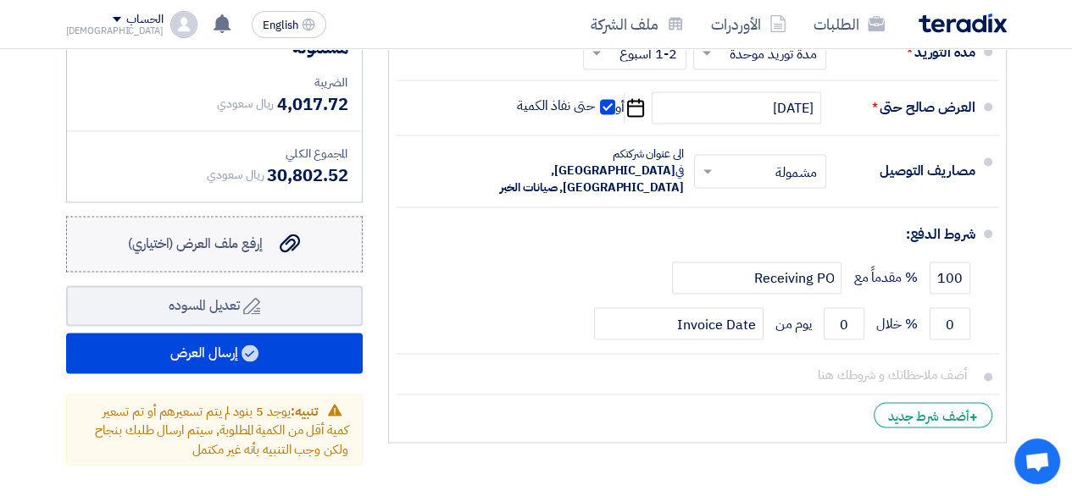
click at [168, 266] on label "إرفع ملف العرض (اختياري) إرفع ملف العرض (اختياري)" at bounding box center [214, 244] width 296 height 56
click at [0, 0] on input "إرفع ملف العرض (اختياري) إرفع ملف العرض (اختياري)" at bounding box center [0, 0] width 0 height 0
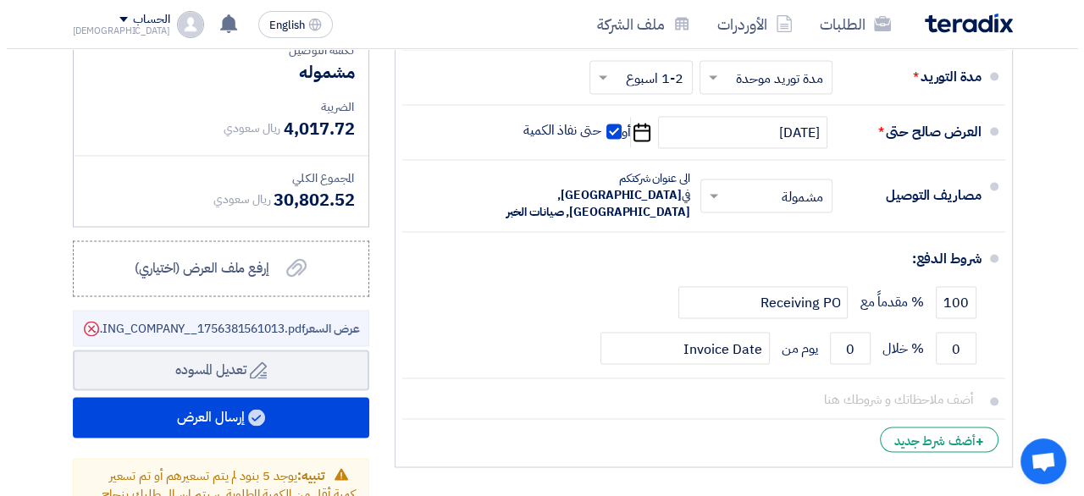
scroll to position [2342, 0]
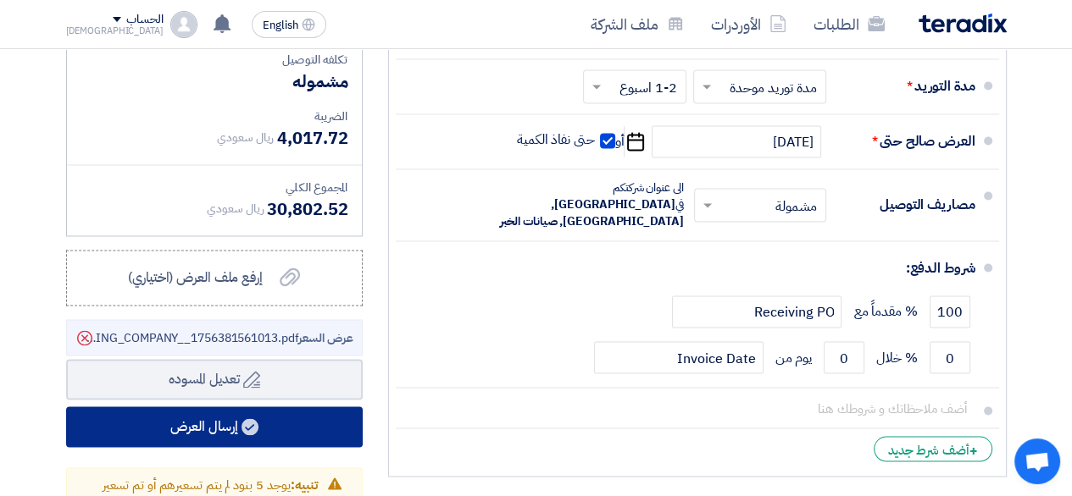
click at [248, 435] on use at bounding box center [249, 426] width 17 height 17
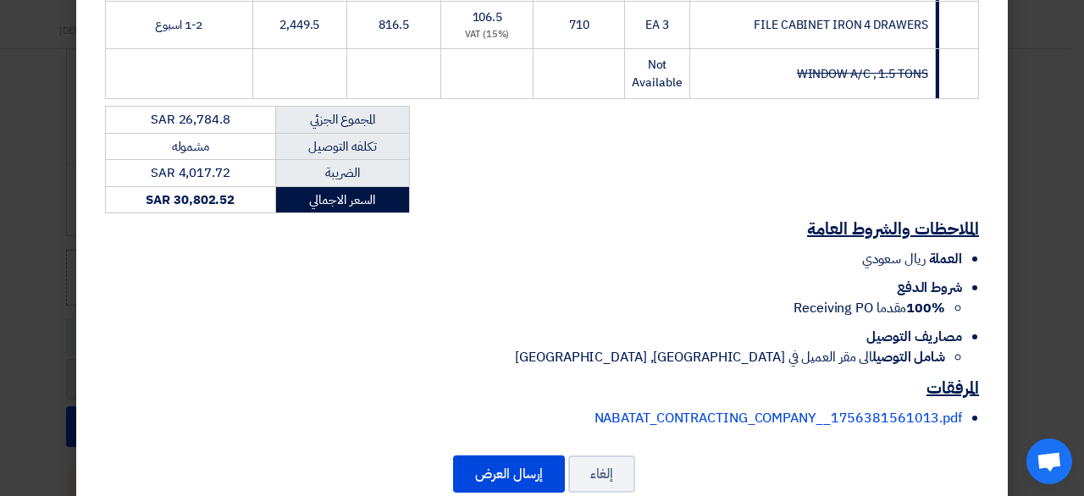
scroll to position [1026, 0]
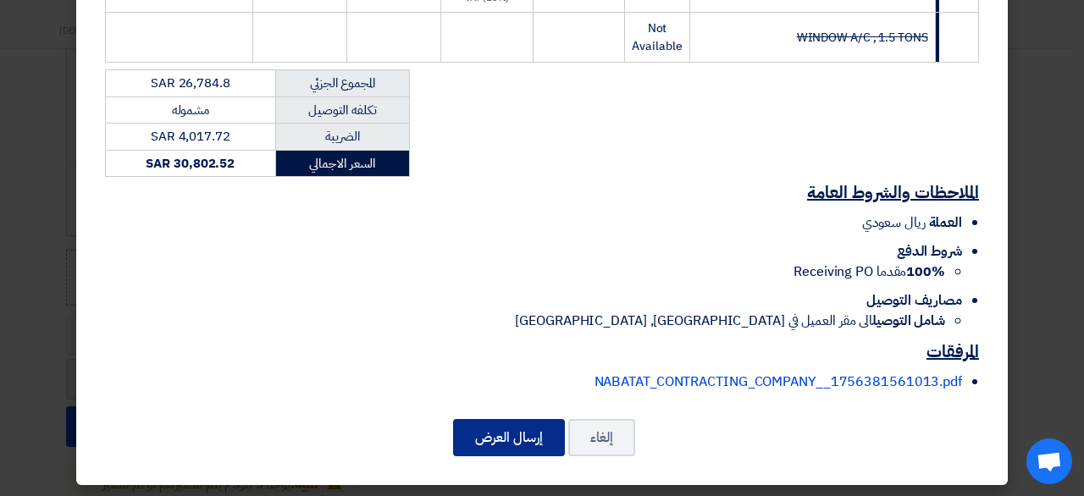
click at [497, 435] on button "إرسال العرض" at bounding box center [509, 437] width 112 height 37
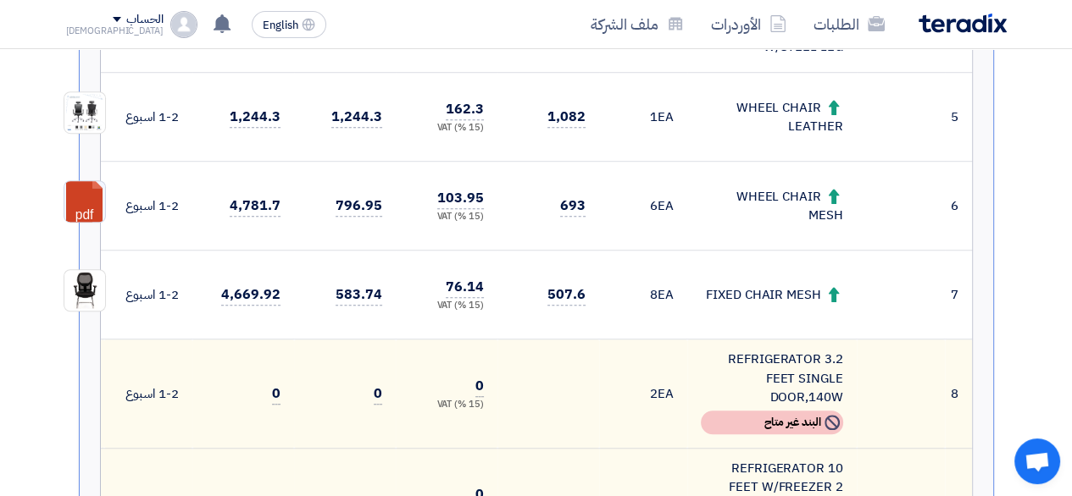
scroll to position [0, 0]
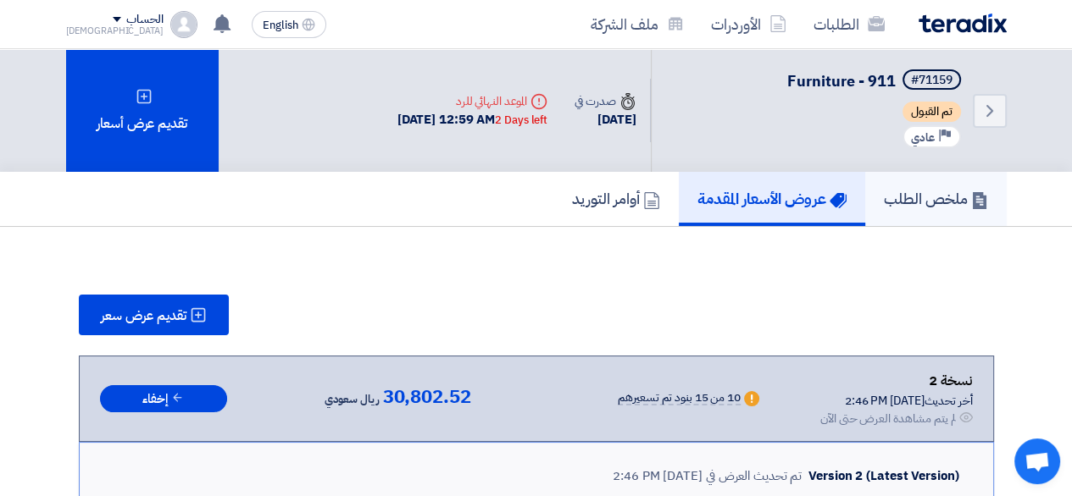
click at [918, 216] on link "ملخص الطلب" at bounding box center [935, 199] width 141 height 54
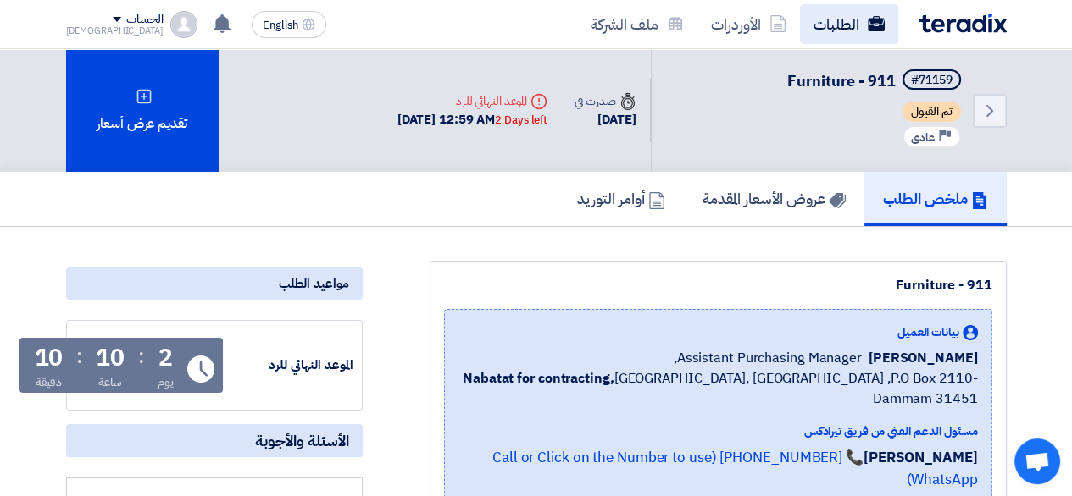
click at [815, 29] on link "الطلبات" at bounding box center [849, 24] width 98 height 40
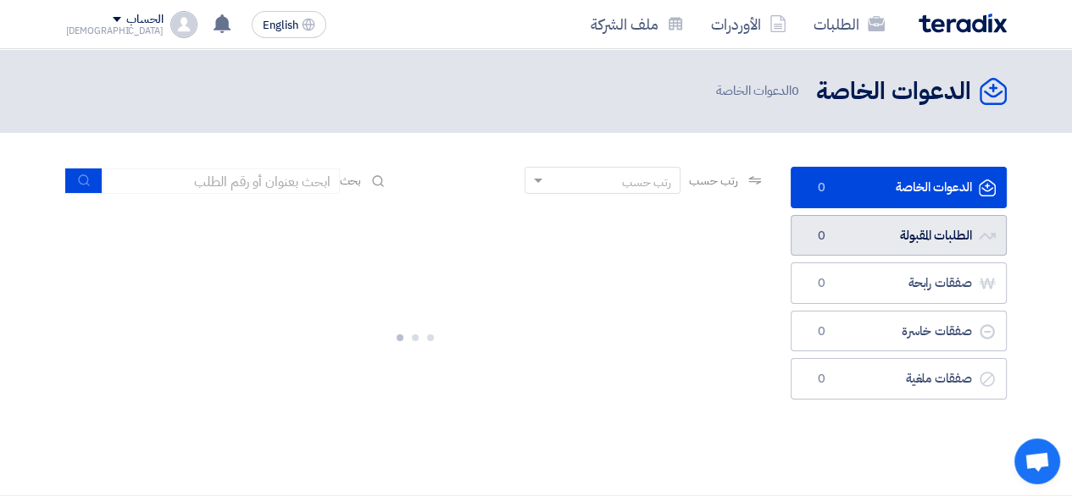
click at [986, 236] on use at bounding box center [986, 236] width 17 height 7
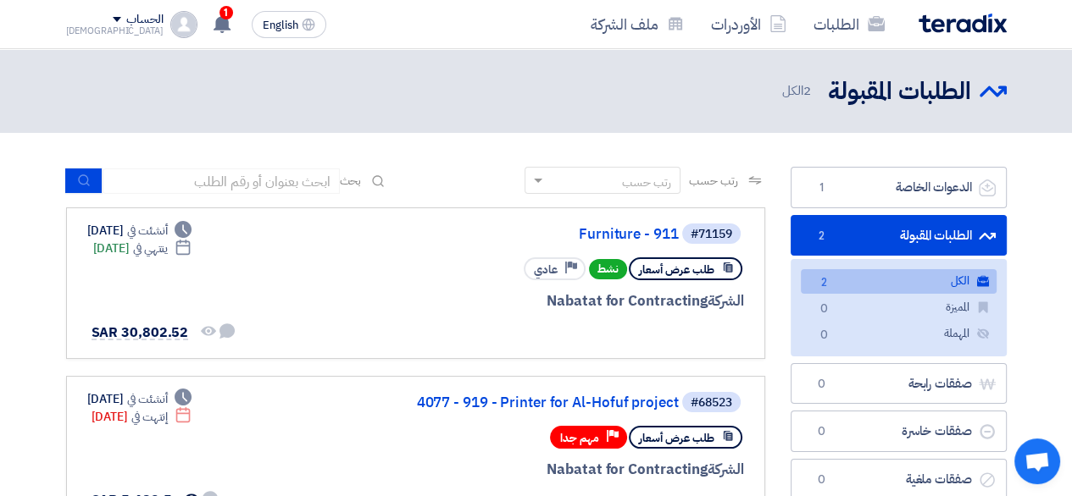
click at [66, 30] on div "[PERSON_NAME]" at bounding box center [114, 30] width 97 height 9
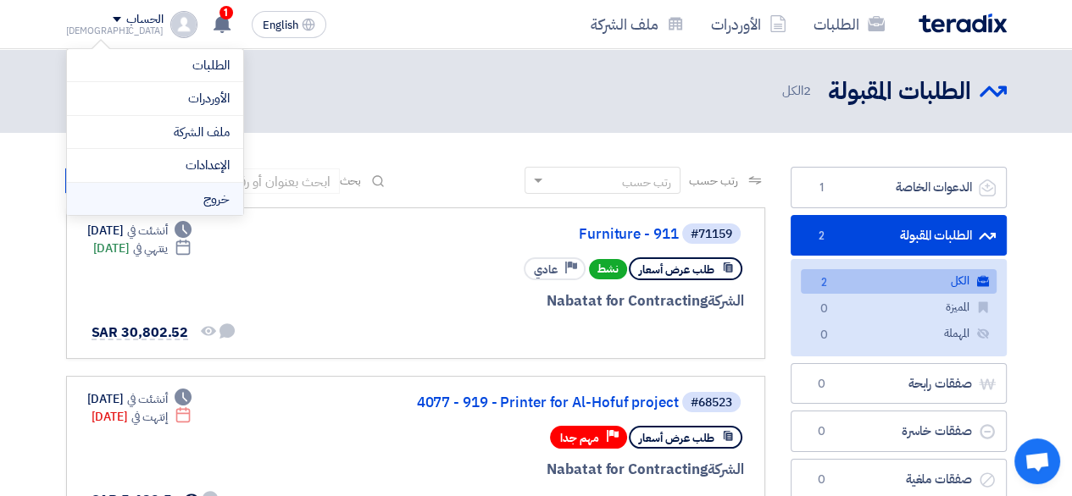
click at [196, 201] on li "خروج" at bounding box center [155, 199] width 176 height 33
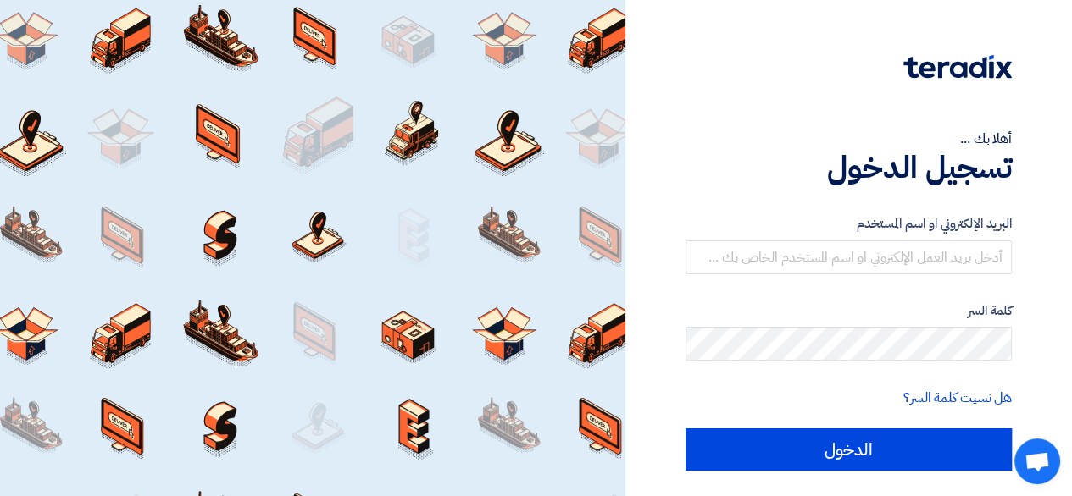
type input "[EMAIL_ADDRESS][DOMAIN_NAME]"
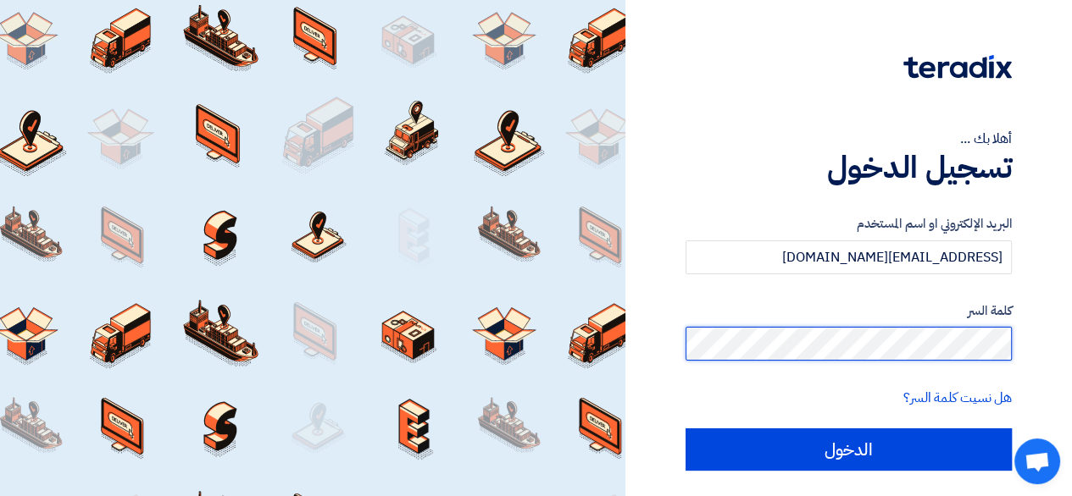
click at [685, 429] on input "الدخول" at bounding box center [848, 450] width 326 height 42
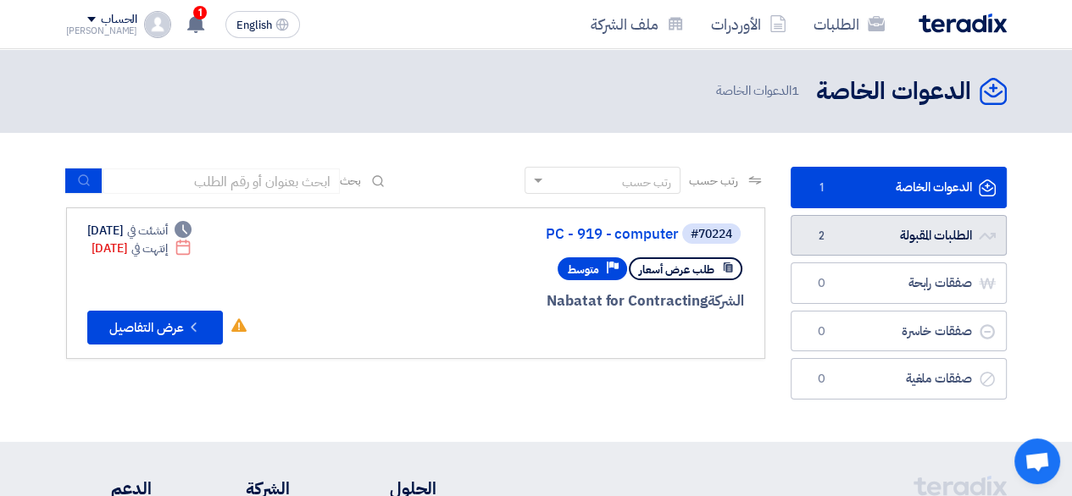
click at [966, 248] on link "الطلبات المقبولة الطلبات المقبولة 2" at bounding box center [898, 236] width 216 height 42
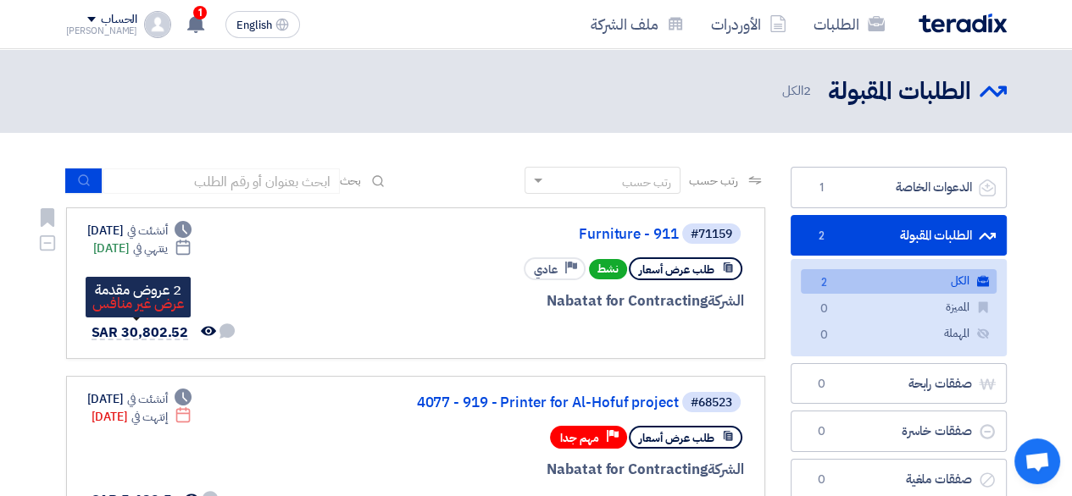
click at [165, 336] on span "SAR 30,802.52" at bounding box center [139, 333] width 97 height 20
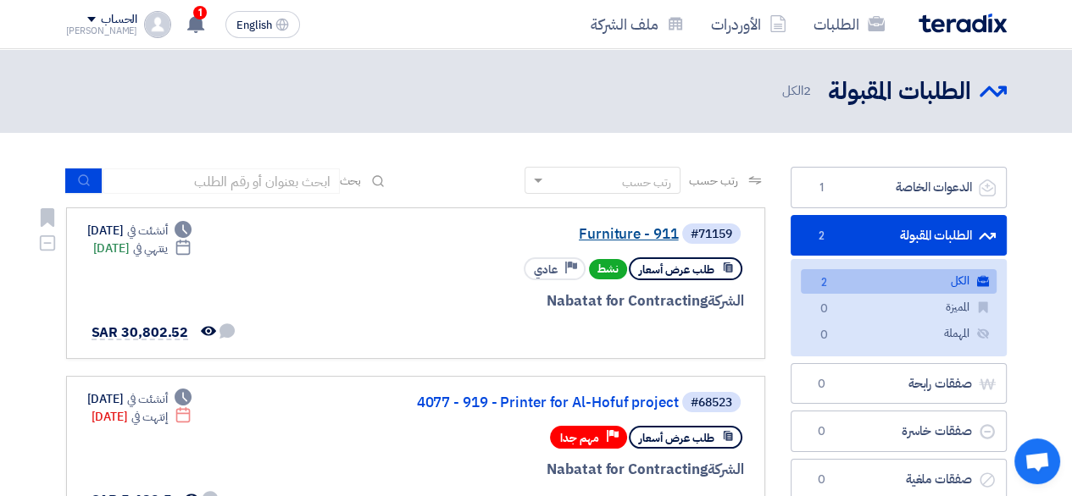
click at [604, 234] on link "Furniture - 911" at bounding box center [509, 234] width 339 height 15
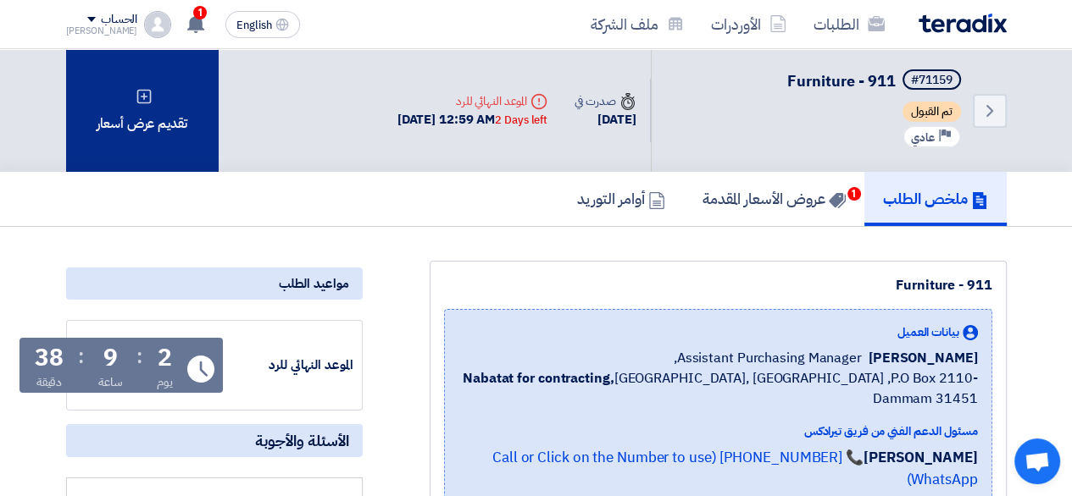
click at [159, 153] on div "تقديم عرض أسعار" at bounding box center [142, 110] width 152 height 123
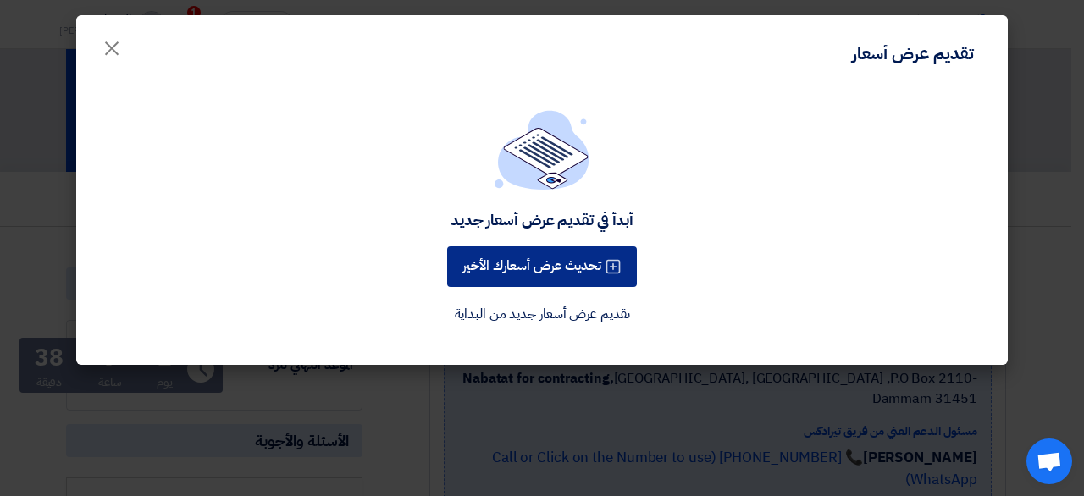
click at [601, 278] on button "تحديث عرض أسعارك الأخير" at bounding box center [542, 267] width 190 height 41
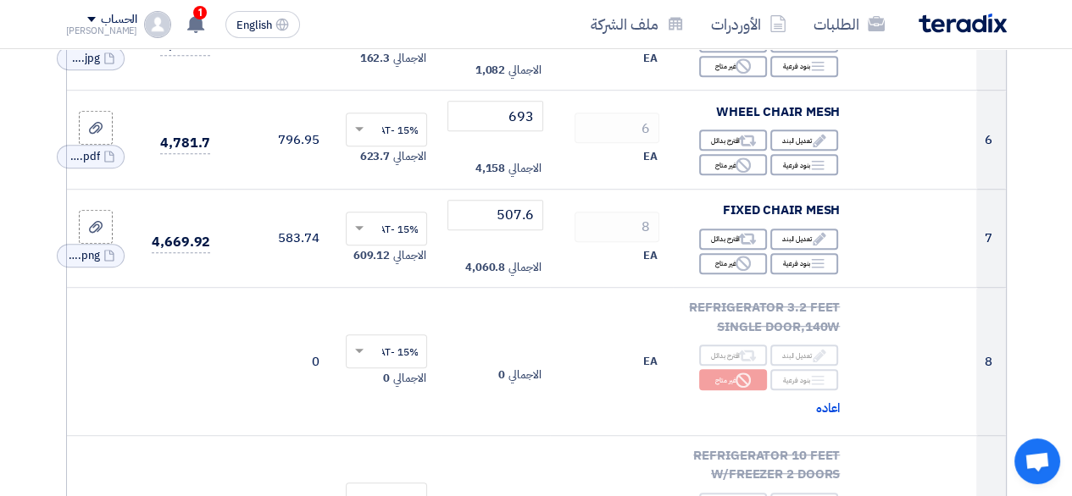
scroll to position [852, 0]
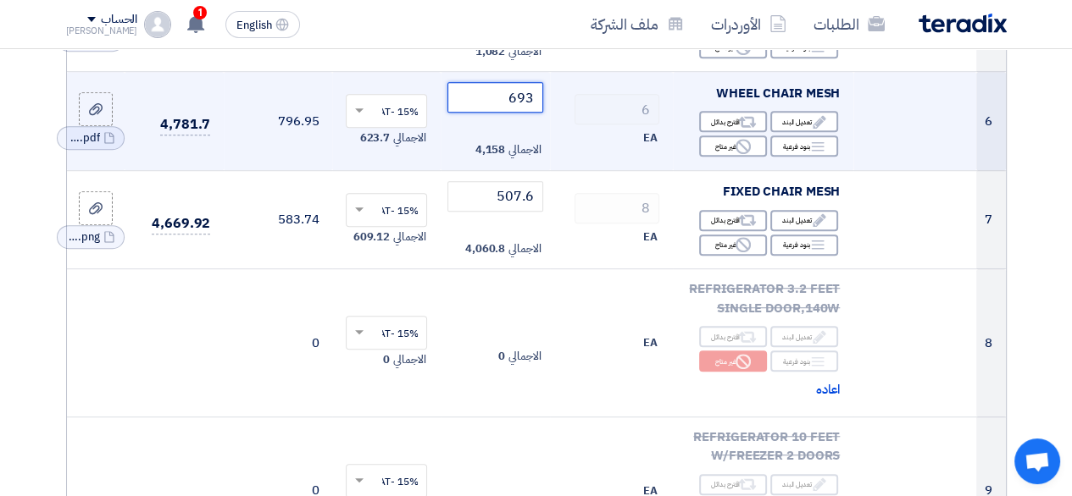
click at [491, 106] on input "693" at bounding box center [494, 97] width 95 height 30
click at [515, 109] on input "693" at bounding box center [494, 97] width 95 height 30
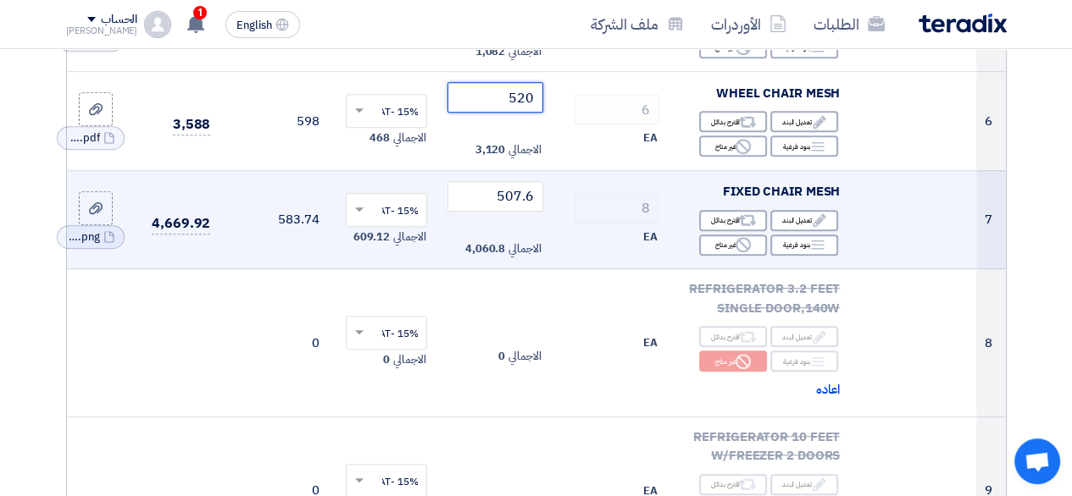
type input "520"
click at [553, 197] on td "8 EA" at bounding box center [611, 219] width 123 height 99
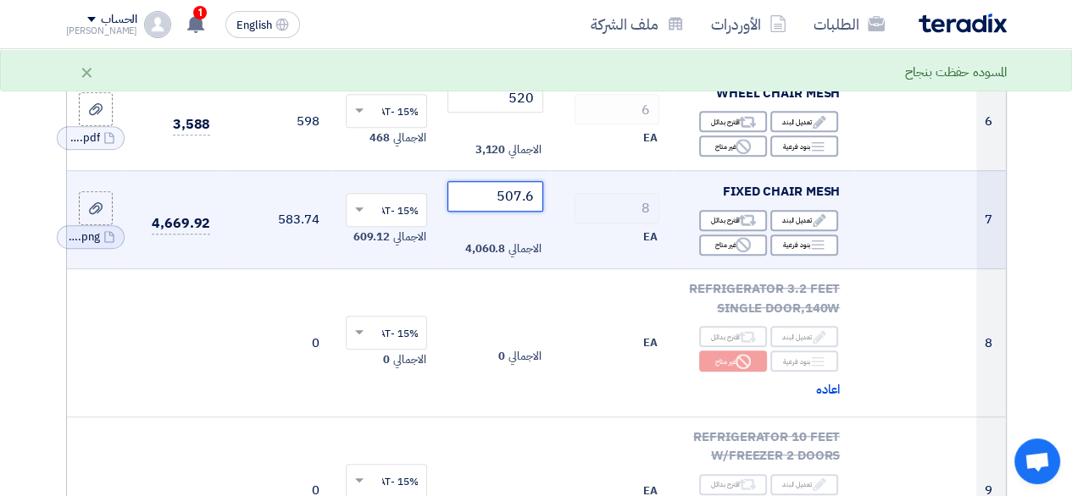
click at [501, 212] on input "507.6" at bounding box center [494, 196] width 95 height 30
type input "485"
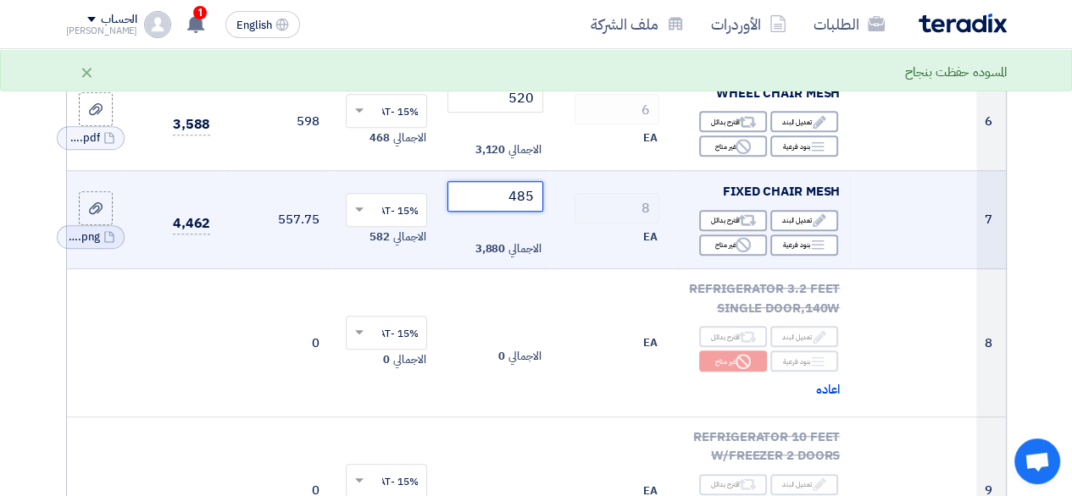
click at [521, 235] on td "485 الاجمالي 3,880" at bounding box center [495, 219] width 108 height 99
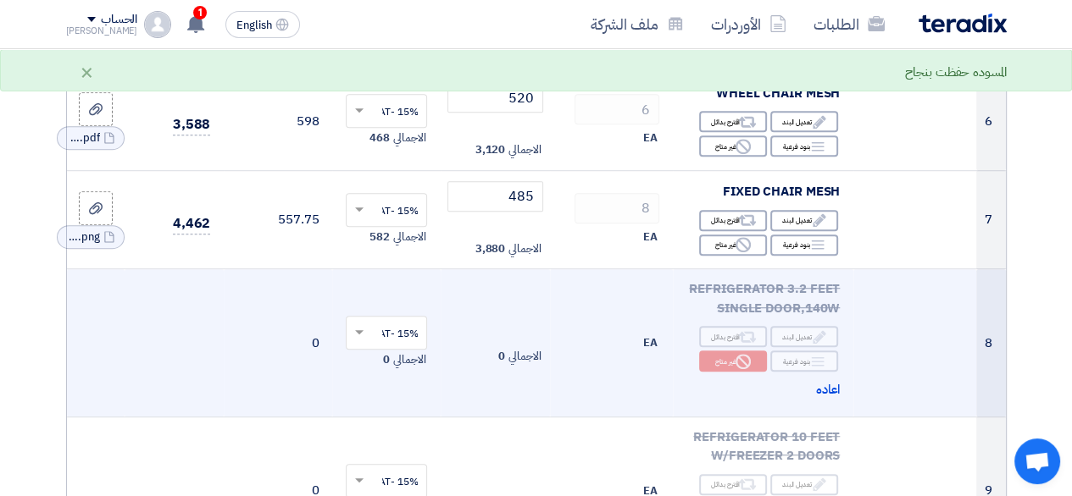
drag, startPoint x: 388, startPoint y: 328, endPoint x: 236, endPoint y: 313, distance: 152.3
click at [382, 328] on div "15% -VAT ×" at bounding box center [386, 333] width 81 height 34
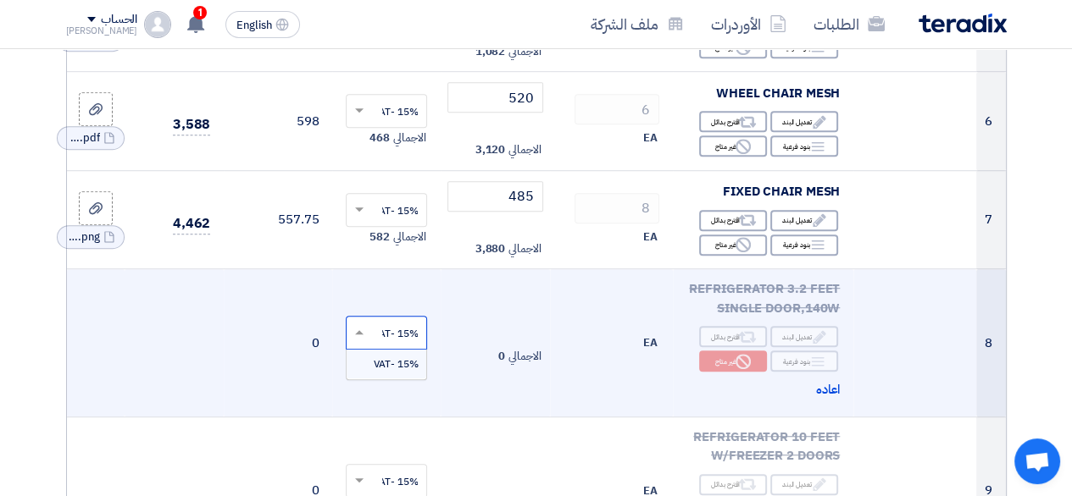
click at [196, 363] on td at bounding box center [174, 343] width 99 height 148
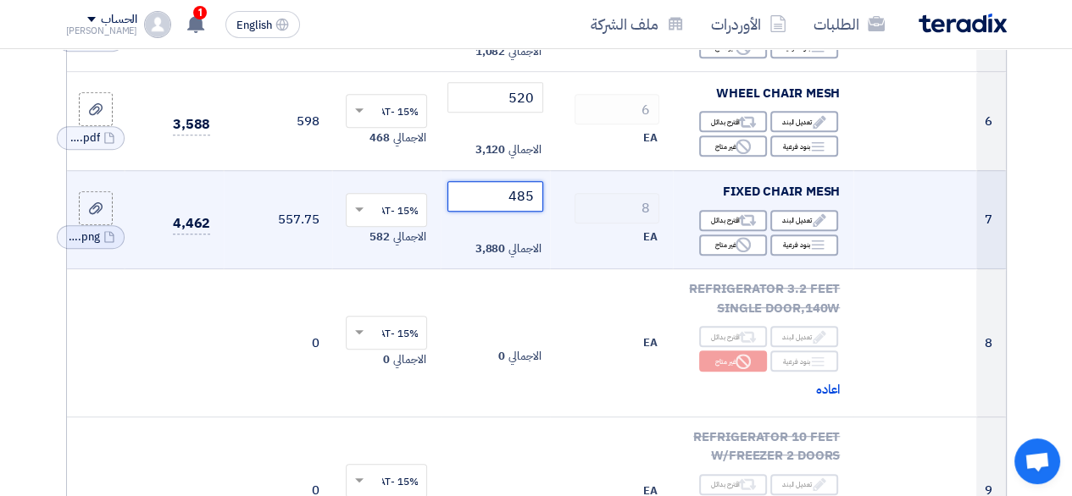
click at [522, 212] on input "485" at bounding box center [494, 196] width 95 height 30
click at [121, 243] on icon "Cancel" at bounding box center [117, 237] width 12 height 12
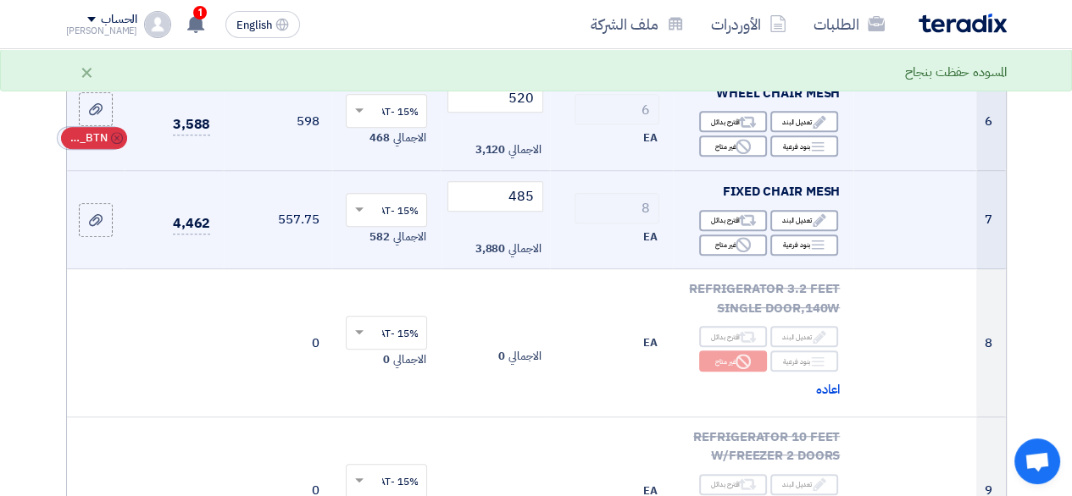
click at [120, 144] on icon "Cancel" at bounding box center [117, 138] width 12 height 12
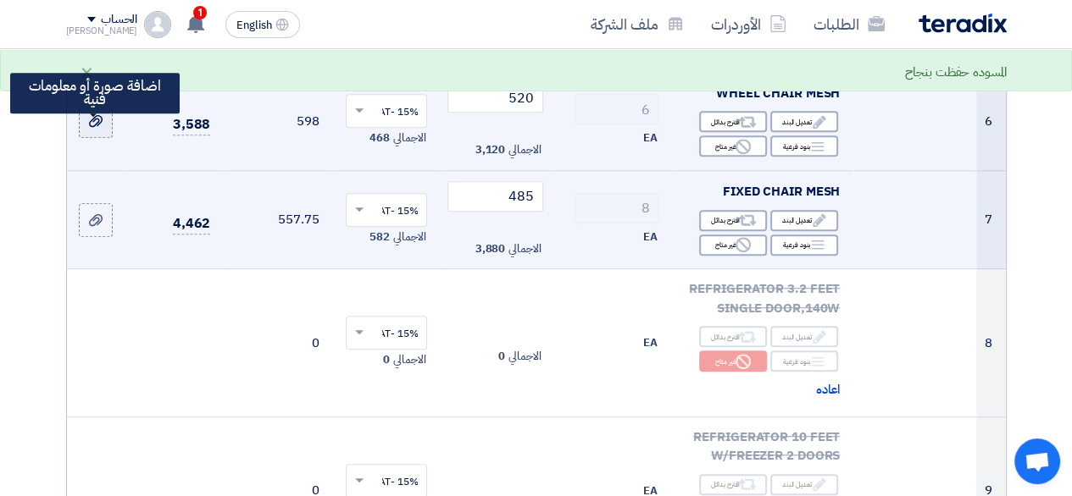
click at [97, 128] on icon at bounding box center [96, 121] width 14 height 14
click at [0, 0] on input "file" at bounding box center [0, 0] width 0 height 0
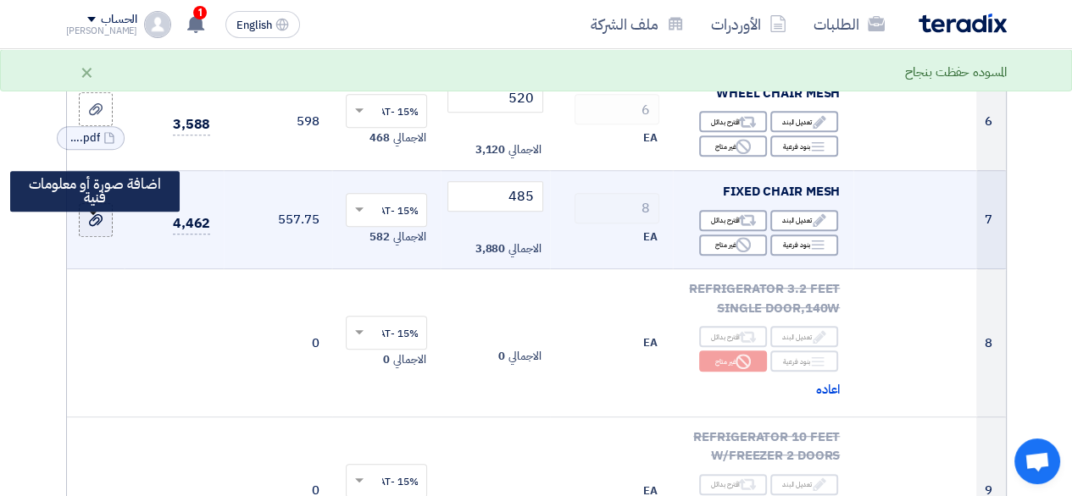
click at [85, 234] on label at bounding box center [96, 220] width 34 height 34
click at [0, 0] on input "file" at bounding box center [0, 0] width 0 height 0
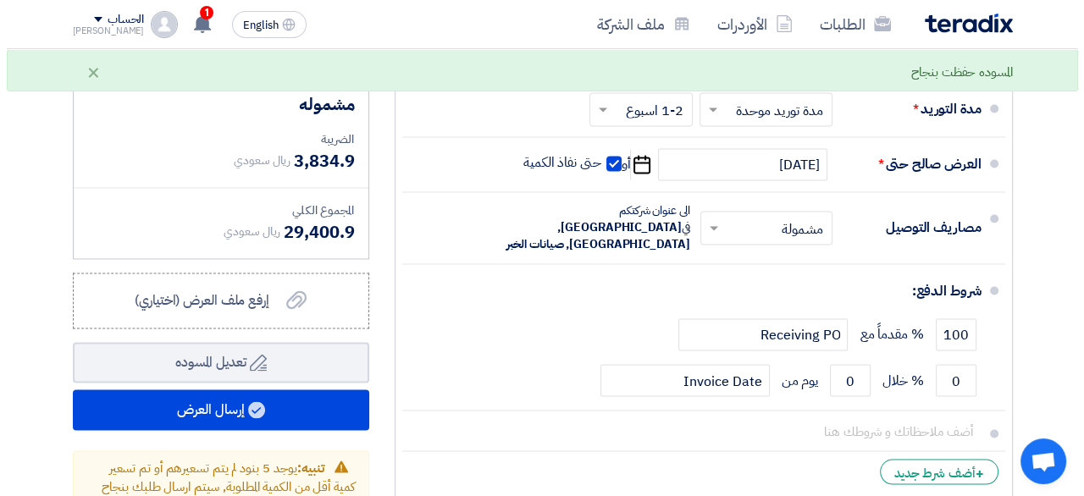
scroll to position [2362, 0]
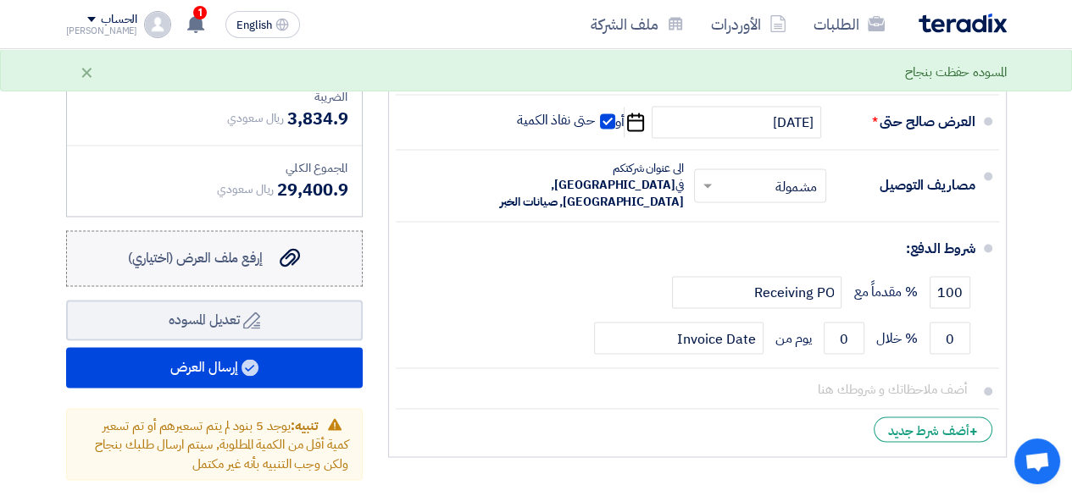
click at [286, 278] on label "إرفع ملف العرض (اختياري) إرفع ملف العرض (اختياري)" at bounding box center [214, 258] width 296 height 56
click at [0, 0] on input "إرفع ملف العرض (اختياري) إرفع ملف العرض (اختياري)" at bounding box center [0, 0] width 0 height 0
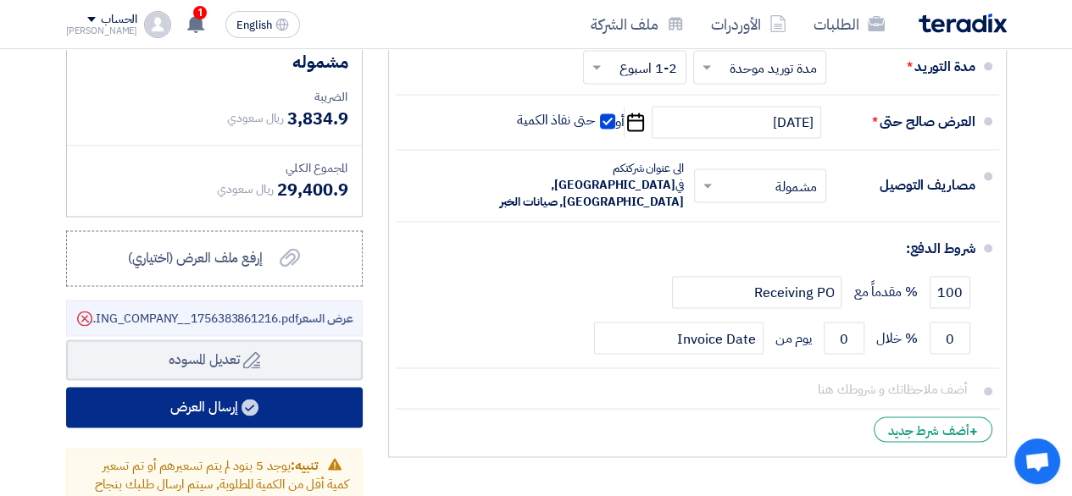
click at [227, 400] on button "إرسال العرض" at bounding box center [214, 407] width 296 height 41
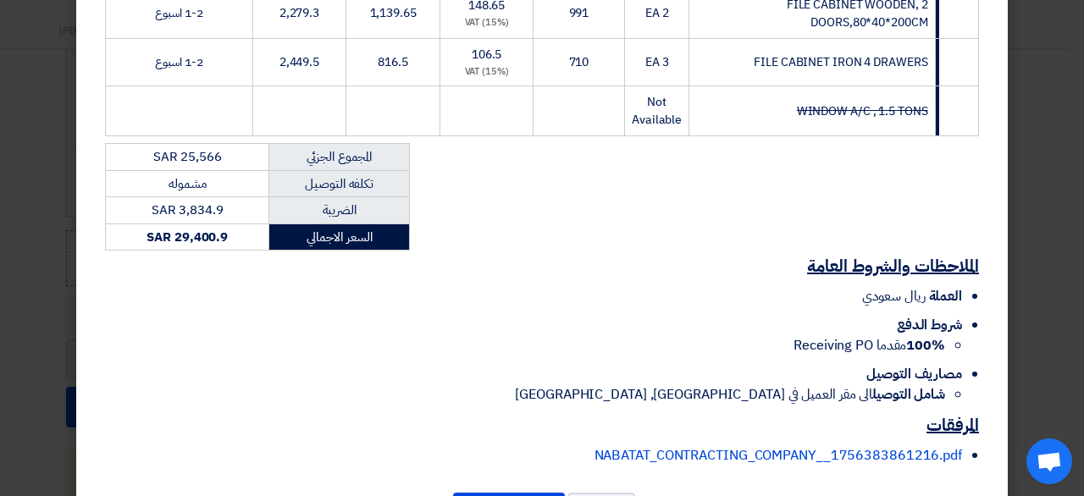
scroll to position [1026, 0]
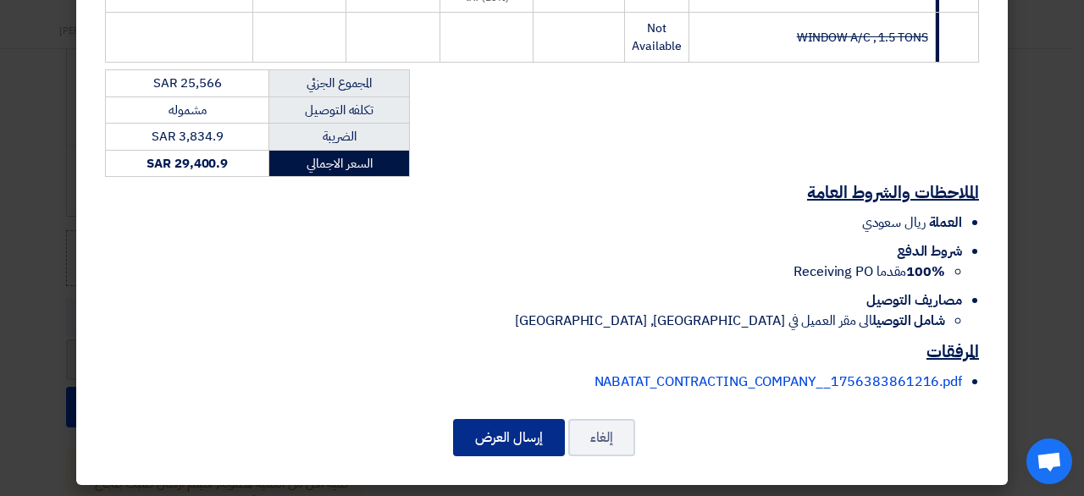
click at [498, 429] on button "إرسال العرض" at bounding box center [509, 437] width 112 height 37
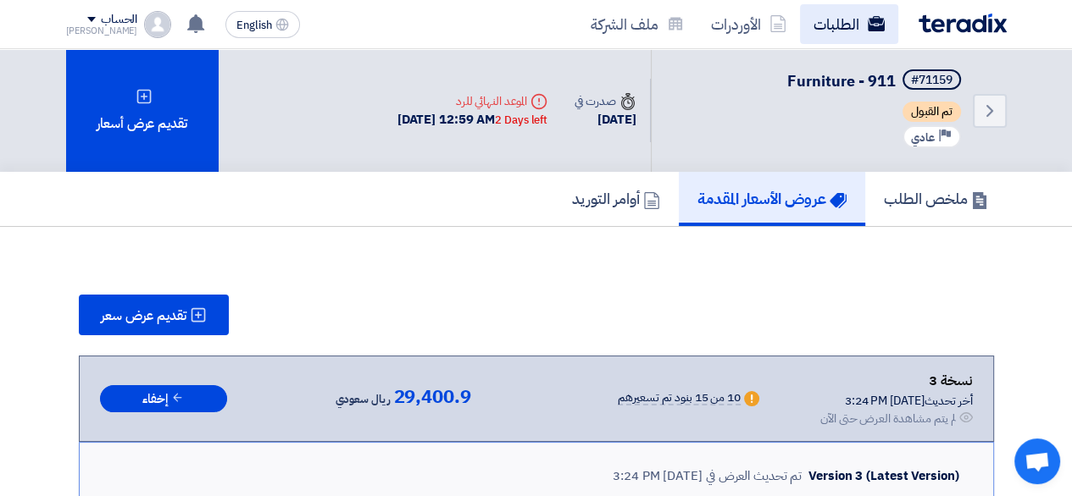
click at [838, 17] on link "الطلبات" at bounding box center [849, 24] width 98 height 40
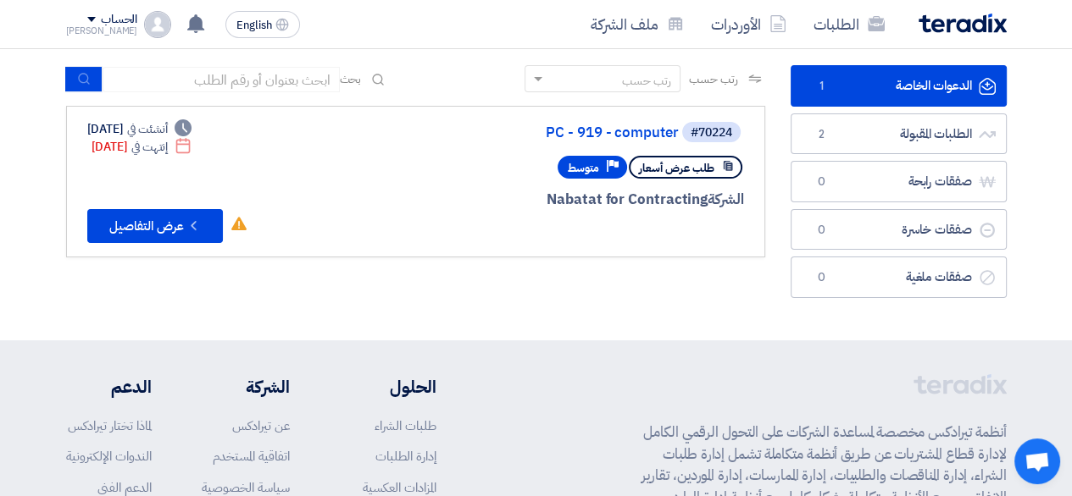
scroll to position [95, 0]
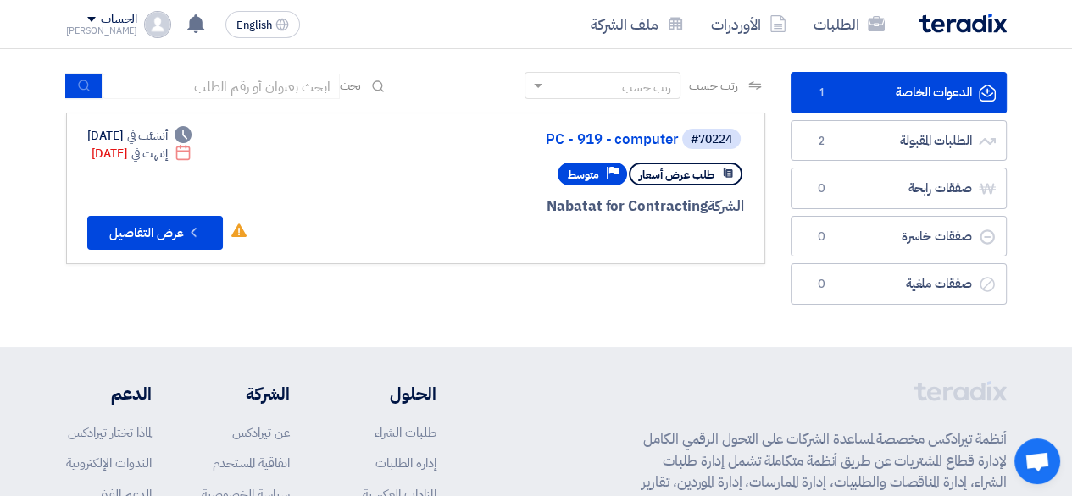
click at [936, 109] on link "الدعوات الخاصة الدعوات الخاصة 1" at bounding box center [898, 93] width 216 height 42
click at [918, 138] on link "الطلبات المقبولة الطلبات المقبولة 2" at bounding box center [898, 141] width 216 height 42
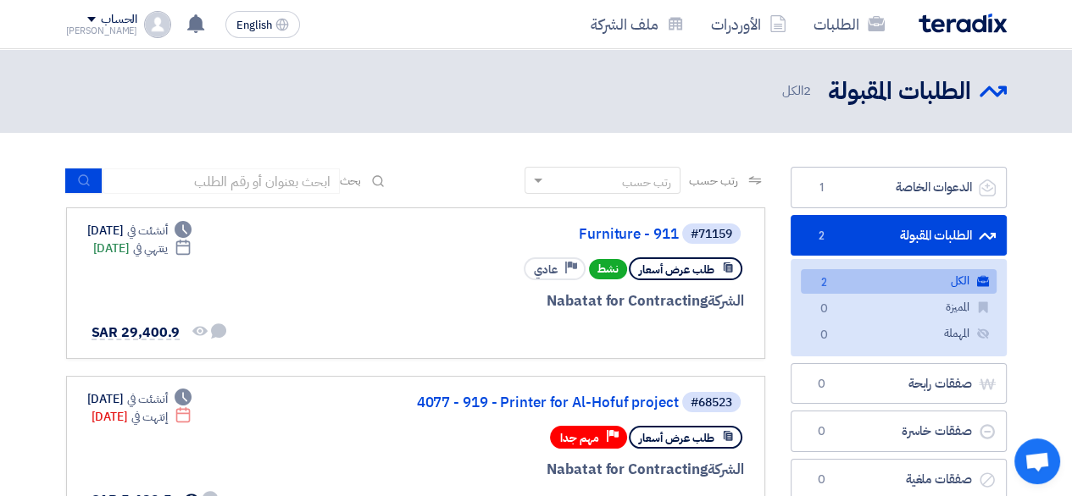
click at [66, 35] on div "[PERSON_NAME]" at bounding box center [102, 30] width 72 height 9
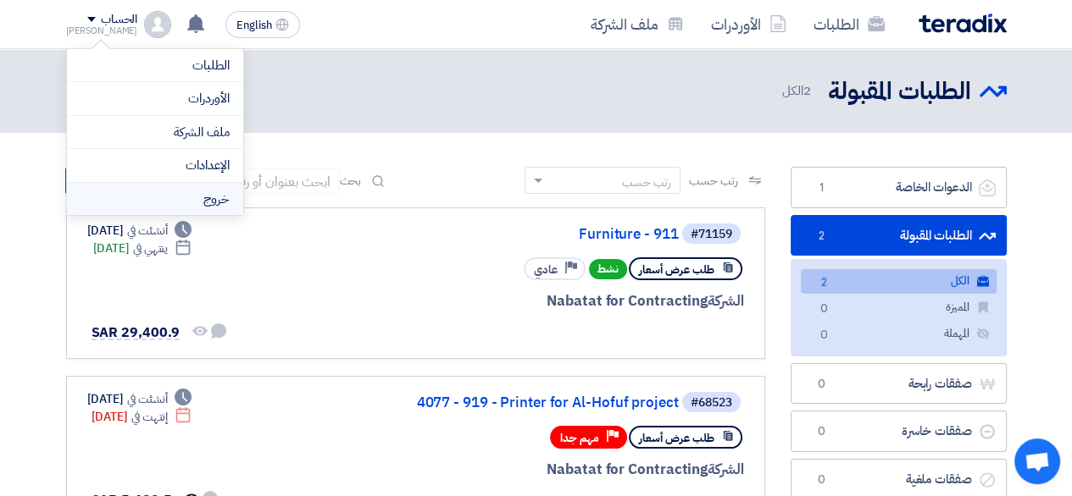
click at [197, 188] on li "خروج" at bounding box center [155, 199] width 176 height 33
